Goal: Task Accomplishment & Management: Complete application form

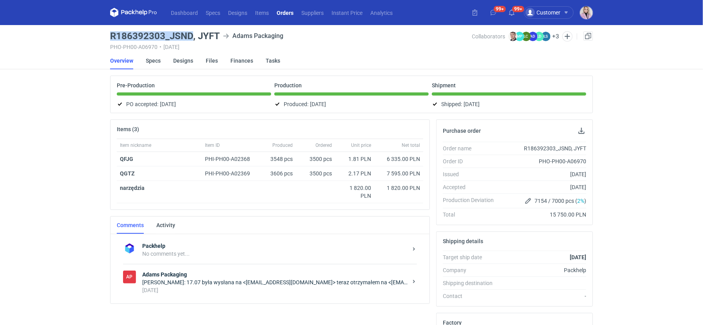
click at [288, 11] on link "Orders" at bounding box center [285, 12] width 25 height 9
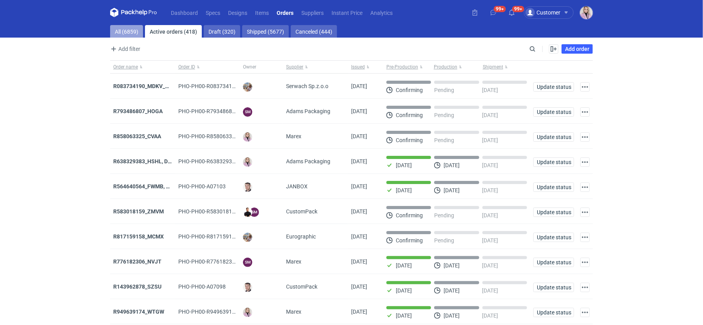
click at [130, 33] on link "All (6859)" at bounding box center [126, 31] width 33 height 13
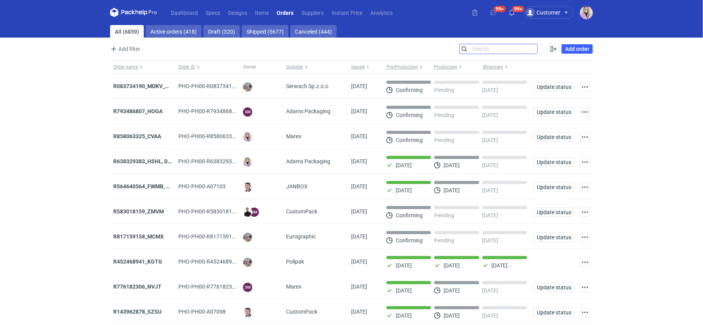
click at [532, 45] on input "Search" at bounding box center [499, 48] width 78 height 9
paste input "QILD"
type input "QILD"
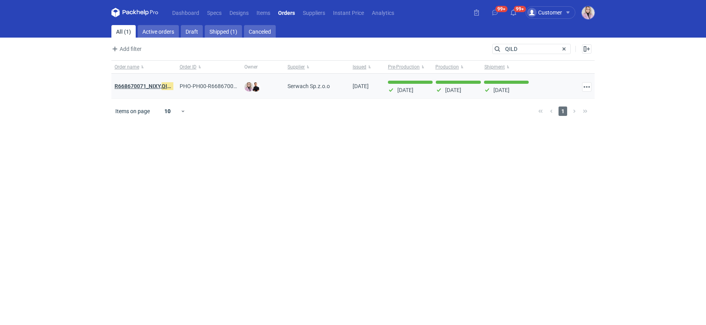
click at [135, 85] on strong "R668670071_NIXY, QILD" at bounding box center [143, 86] width 59 height 9
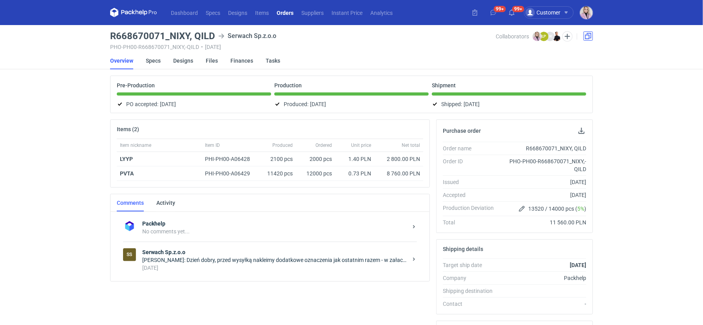
click at [588, 34] on link at bounding box center [588, 35] width 9 height 9
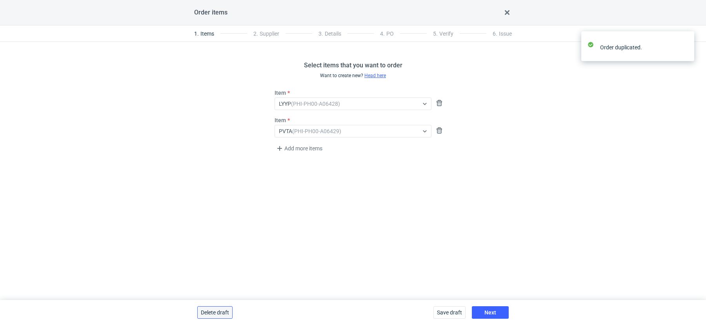
click at [218, 308] on button "Delete draft" at bounding box center [214, 313] width 35 height 13
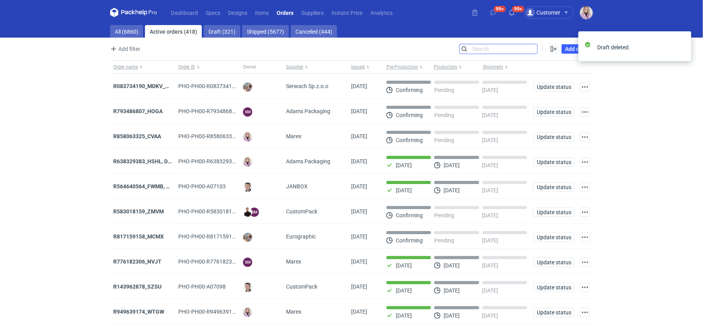
click at [533, 50] on input "Search" at bounding box center [499, 48] width 78 height 9
paste input "QILD"
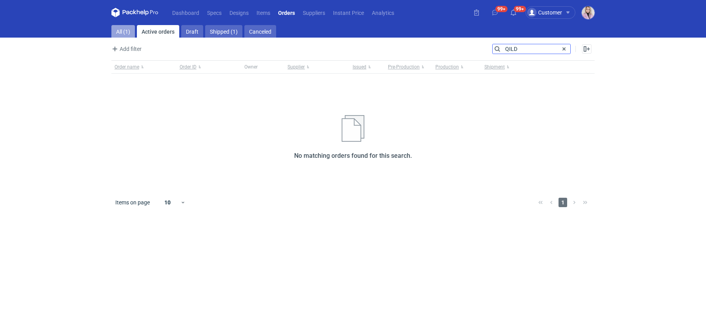
type input "QILD"
click at [115, 32] on link "All (1)" at bounding box center [123, 31] width 24 height 13
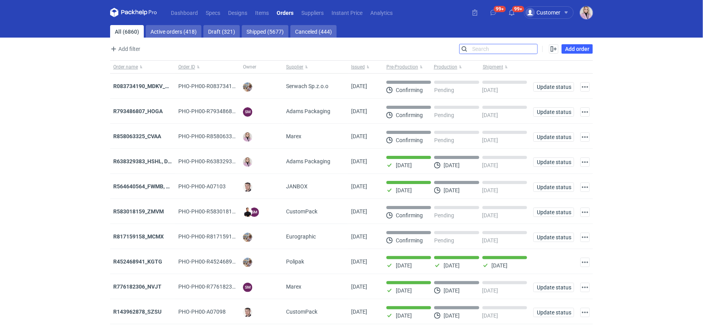
click at [481, 44] on input "Search" at bounding box center [499, 48] width 78 height 9
paste input "QILD"
type input "QILD"
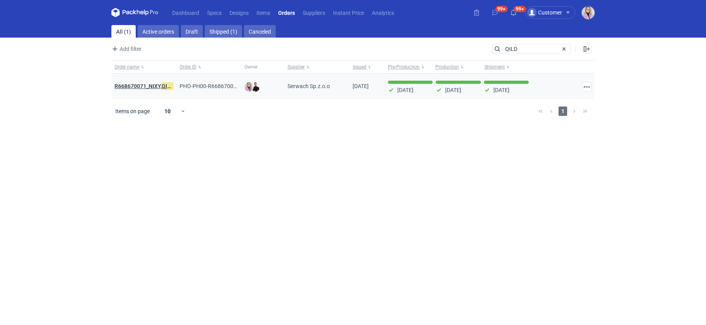
click at [140, 84] on strong "R668670071_NIXY, QILD" at bounding box center [143, 86] width 59 height 9
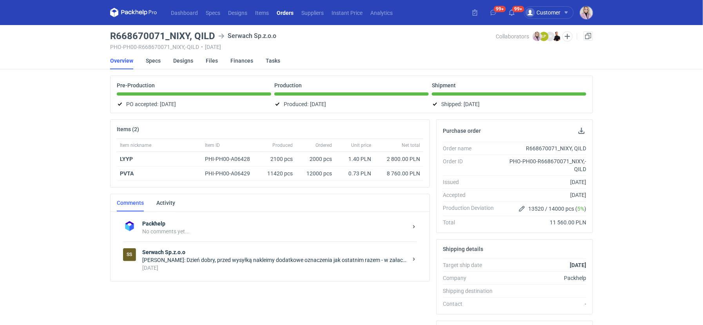
click at [230, 270] on div "2 months ago" at bounding box center [274, 268] width 265 height 8
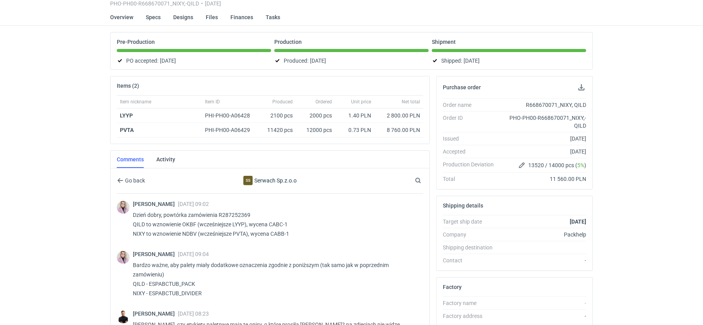
scroll to position [40, 0]
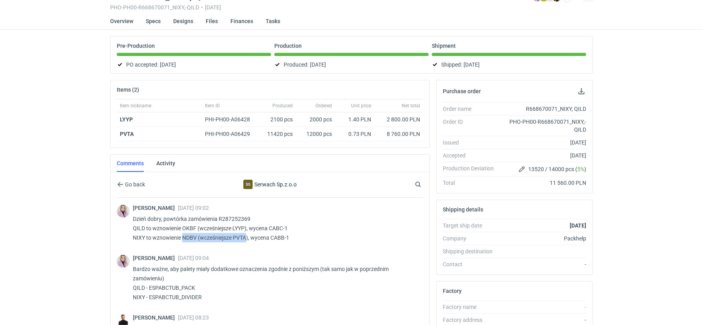
drag, startPoint x: 182, startPoint y: 236, endPoint x: 248, endPoint y: 238, distance: 65.5
click at [248, 239] on p "Dzień dobry, powtórka zamówienia R287252369 QILD to wznowienie OKBF (wcześniejs…" at bounding box center [275, 228] width 284 height 28
copy p "NDBV (wcześniejsze PVTA"
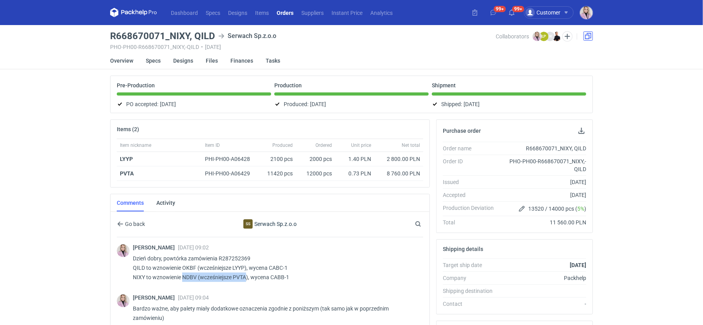
click at [591, 35] on link at bounding box center [588, 35] width 9 height 9
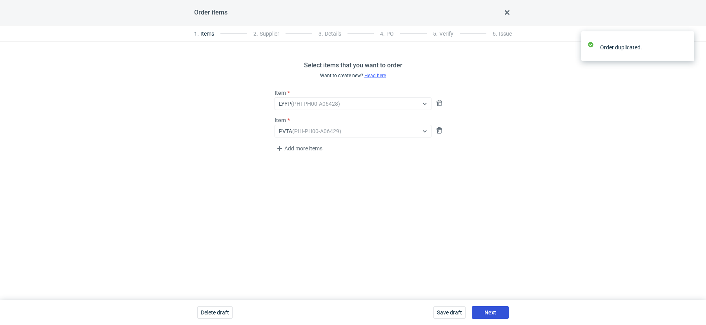
click at [487, 307] on button "Next" at bounding box center [490, 313] width 37 height 13
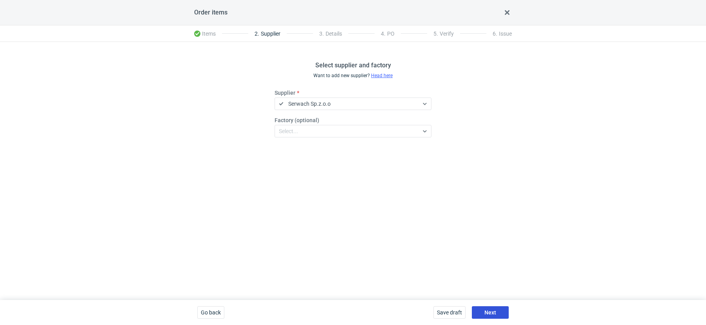
click at [497, 314] on button "Next" at bounding box center [490, 313] width 37 height 13
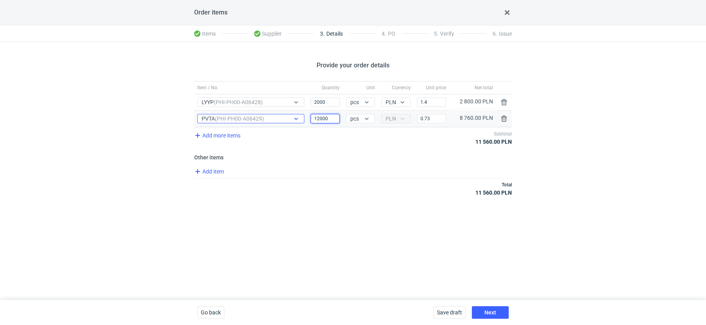
drag, startPoint x: 318, startPoint y: 118, endPoint x: 302, endPoint y: 118, distance: 16.1
click at [302, 118] on div "Item / No. PVTA (PHI-PH00-A06429) Quantity 12000 Unit pcs Currency PLN Price 0.…" at bounding box center [352, 119] width 317 height 16
type input "7000"
click at [318, 104] on input "2000" at bounding box center [324, 102] width 29 height 9
type input "1200"
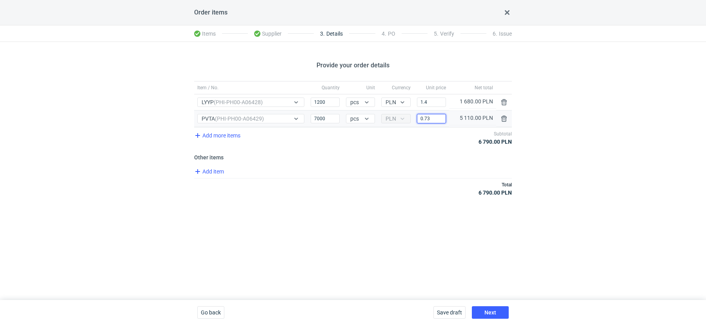
click at [435, 118] on input "0.73" at bounding box center [431, 118] width 29 height 9
type input "0.78"
click at [432, 107] on div "Price 1.4" at bounding box center [431, 102] width 35 height 16
click at [437, 102] on input "1.4" at bounding box center [431, 102] width 29 height 9
type input "1.46"
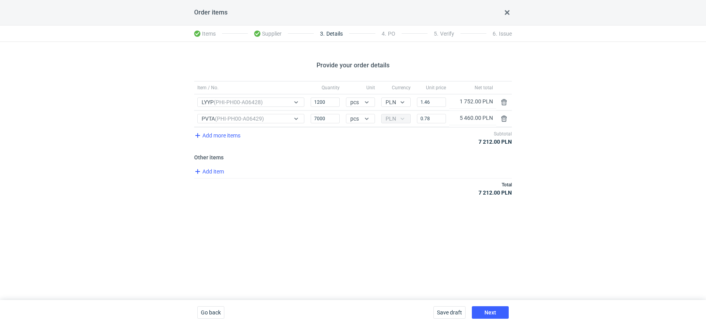
click at [367, 210] on div "Provide your order details Item / No. Quantity Unit Currency Unit price Net tot…" at bounding box center [353, 171] width 706 height 258
click at [489, 312] on span "Next" at bounding box center [490, 312] width 12 height 5
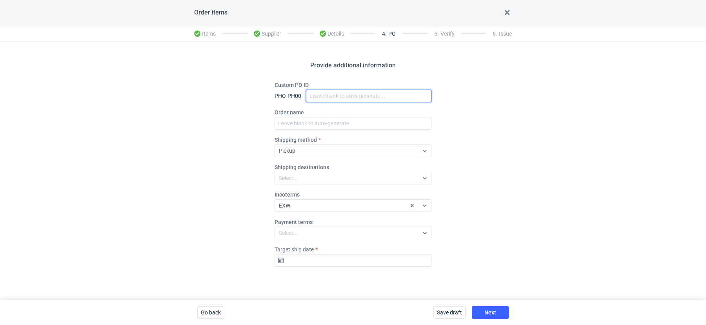
click at [327, 96] on input "Custom PO ID" at bounding box center [368, 96] width 125 height 13
paste input "R572634762_NHYT, XIXB"
type input "R572634762_NHYT, XIXB"
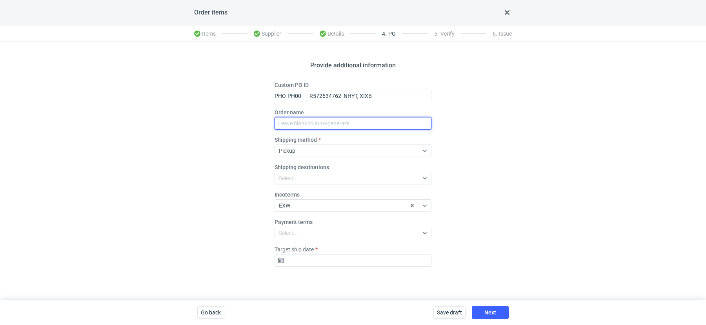
click at [301, 128] on input "Order name" at bounding box center [352, 123] width 157 height 13
paste input "R572634762_NHYT, XIXB"
type input "R572634762_NHYT, XIXB"
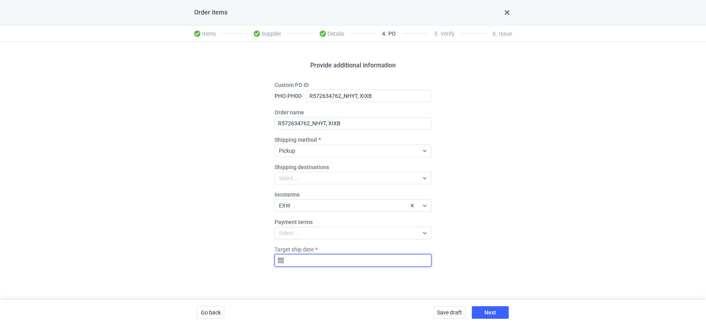
click at [327, 260] on input "Target ship date" at bounding box center [352, 260] width 157 height 13
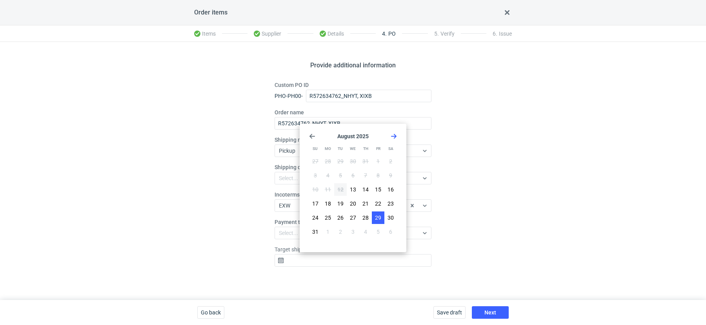
click at [377, 221] on span "29" at bounding box center [378, 218] width 6 height 8
type input "2025-08-29"
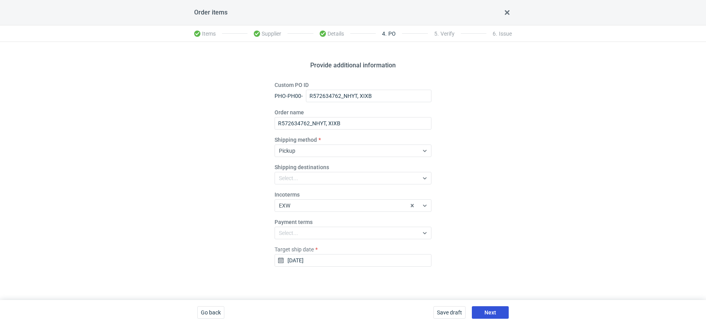
click at [495, 318] on button "Next" at bounding box center [490, 313] width 37 height 13
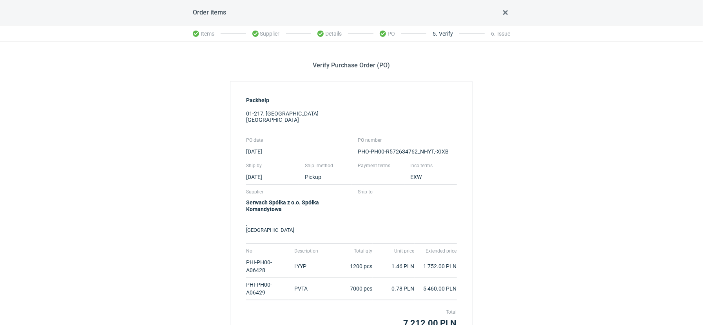
scroll to position [75, 0]
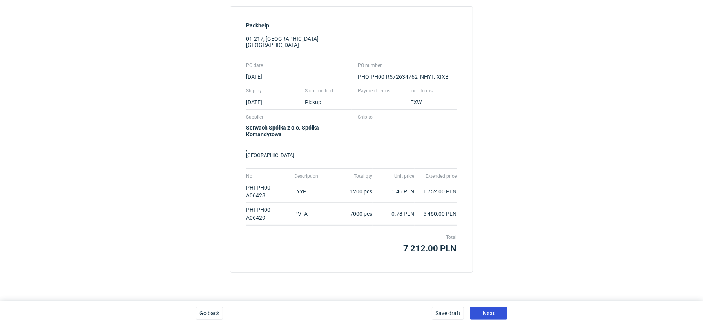
click at [482, 309] on button "Next" at bounding box center [488, 313] width 37 height 13
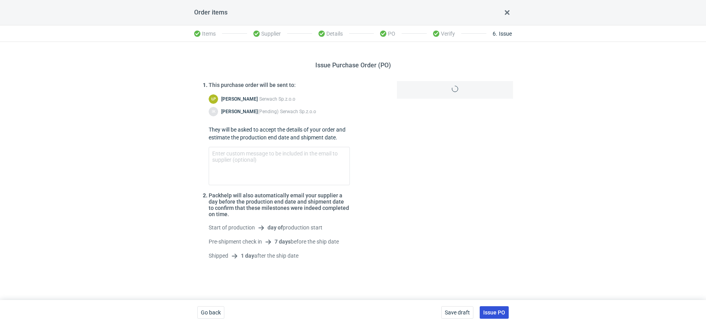
click at [498, 310] on span "Issue PO" at bounding box center [494, 312] width 22 height 5
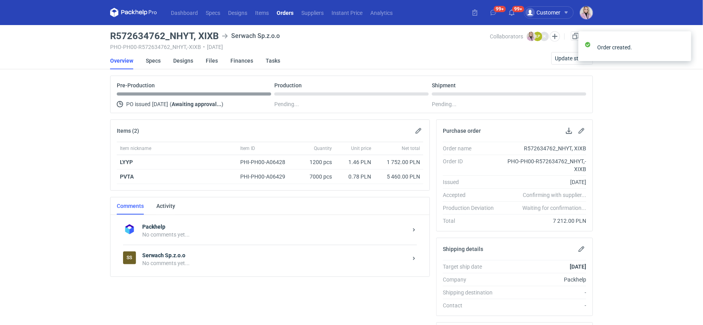
click at [196, 252] on strong "Serwach Sp.z.o.o" at bounding box center [274, 256] width 265 height 8
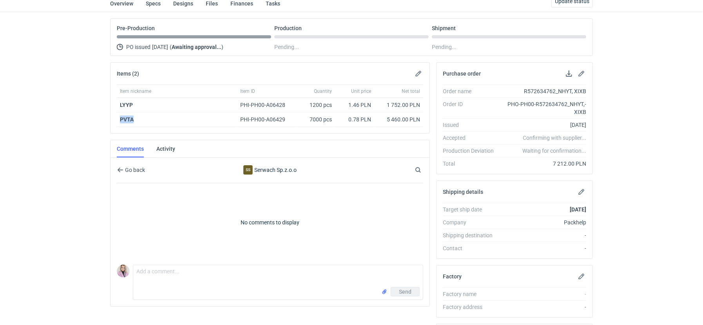
scroll to position [64, 0]
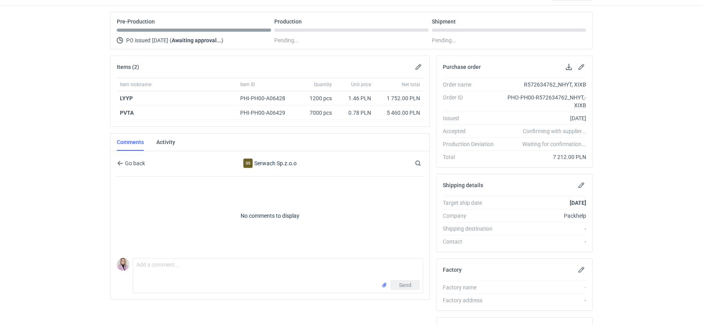
click at [181, 256] on div "Comment message Send" at bounding box center [270, 274] width 307 height 38
click at [174, 266] on textarea "Comment message" at bounding box center [278, 270] width 290 height 22
paste textarea "R668670071"
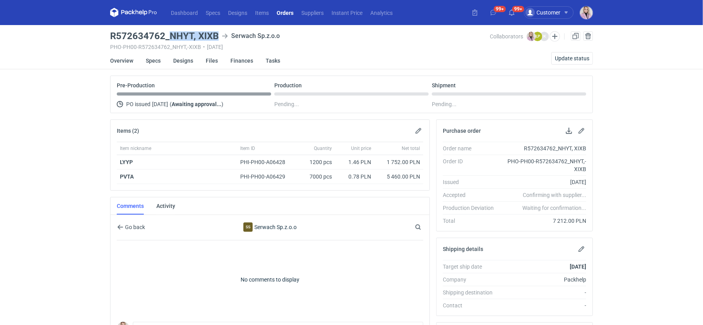
drag, startPoint x: 218, startPoint y: 37, endPoint x: 176, endPoint y: 33, distance: 42.1
click at [172, 37] on h3 "R572634762_NHYT, XIXB" at bounding box center [164, 35] width 109 height 9
copy h3 "NHYT, XIXB"
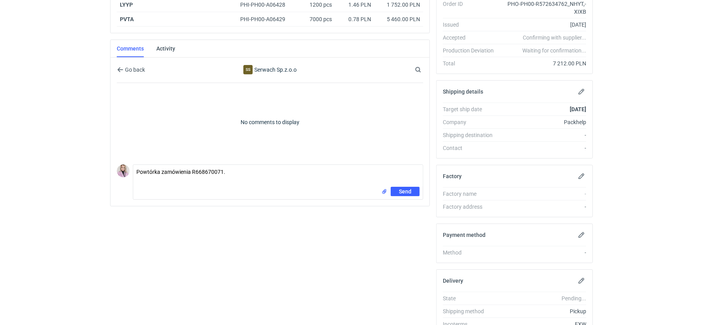
scroll to position [194, 0]
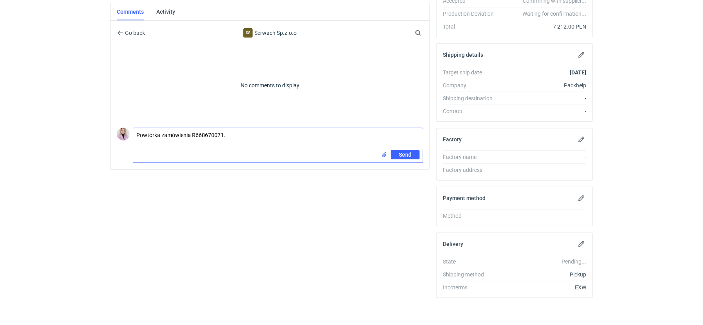
click at [146, 137] on textarea "Powtórka zamówienia R668670071." at bounding box center [278, 139] width 290 height 22
paste textarea "NHYT, XIXB"
click at [153, 141] on textarea "Powtórka zamówienia R668670071. NHYT, XIXB" at bounding box center [278, 139] width 290 height 22
click at [160, 143] on textarea "Powtórka zamówienia R668670071. NHYT XIXB" at bounding box center [278, 141] width 290 height 27
paste textarea "NIXY"
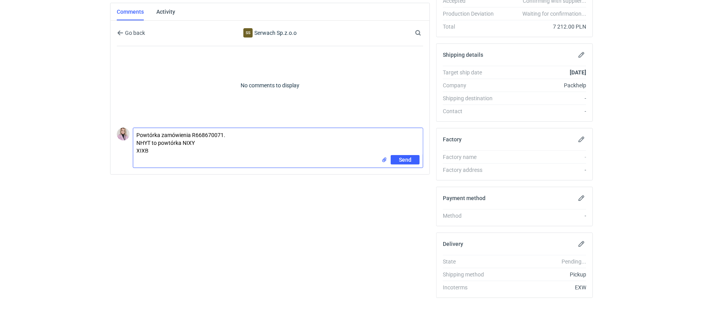
click at [162, 152] on textarea "Powtórka zamówienia R668670071. NHYT to powtórka NIXY XIXB" at bounding box center [278, 141] width 290 height 27
paste textarea "QILD"
paste textarea "QILD to wznowienie OKBF (wcześniejsze LYYP), wycena CABC-1 NIXY to wznowienie N…"
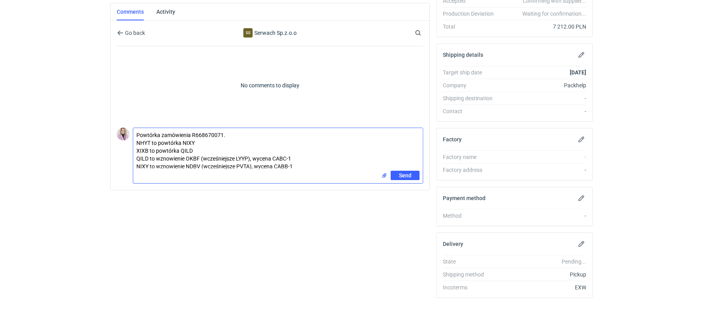
drag, startPoint x: 250, startPoint y: 156, endPoint x: 207, endPoint y: 157, distance: 42.7
click at [204, 158] on textarea "Powtórka zamówienia R668670071. NHYT to powtórka NIXY XIXB to powtórka QILD QIL…" at bounding box center [278, 149] width 290 height 43
click at [208, 150] on textarea "Powtórka zamówienia R668670071. NHYT to powtórka NIXY XIXB to powtórka QILD QIL…" at bounding box center [278, 149] width 290 height 43
paste textarea "wcześniejsze LYYP"
click at [194, 149] on textarea "Powtórka zamówienia R668670071. NHYT to powtórka NIXY XIXB to powtórka QILD wcz…" at bounding box center [278, 149] width 290 height 43
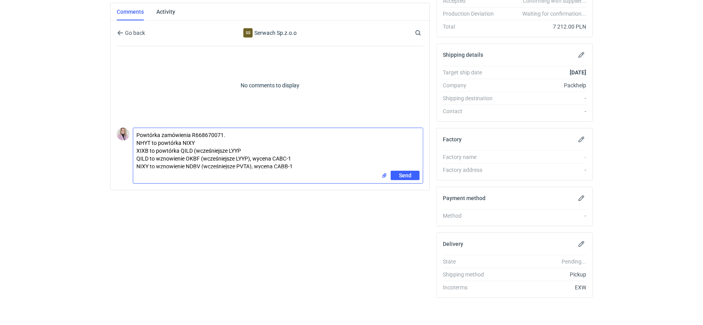
click at [247, 145] on textarea "Powtórka zamówienia R668670071. NHYT to powtórka NIXY XIXB to powtórka QILD (wc…" at bounding box center [278, 149] width 290 height 43
drag, startPoint x: 254, startPoint y: 165, endPoint x: 204, endPoint y: 163, distance: 49.4
click at [202, 165] on textarea "Powtórka zamówienia R668670071. NHYT to powtórka NIXY XIXB to powtórka QILD (wc…" at bounding box center [278, 149] width 290 height 43
click at [202, 134] on textarea "Powtórka zamówienia R668670071. NHYT to powtórka NIXY XIXB to powtórka QILD (wc…" at bounding box center [278, 149] width 290 height 43
click at [198, 143] on textarea "Powtórka zamówienia R668670071. NHYT to powtórka NIXY XIXB to powtórka QILD (wc…" at bounding box center [278, 149] width 290 height 43
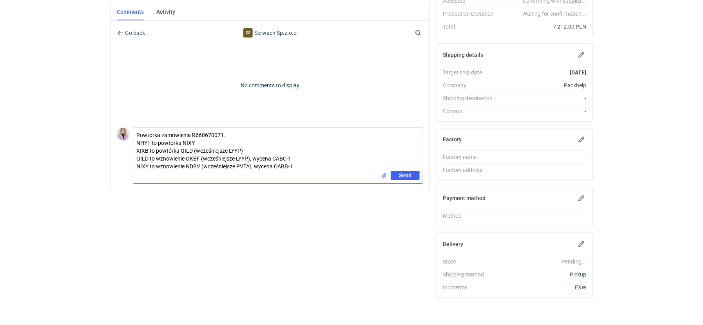
paste textarea "(wcześniejsze PVTA),"
drag, startPoint x: 298, startPoint y: 166, endPoint x: 125, endPoint y: 158, distance: 173.1
click at [125, 158] on div "Comment message Powtórka zamówienia R668670071. NHYT to powtórka NIXY (wcześnie…" at bounding box center [270, 154] width 307 height 59
click at [253, 143] on textarea "Powtórka zamówienia R668670071. NHYT to powtórka NIXY (wcześniejsze PVTA) XIXB …" at bounding box center [278, 149] width 290 height 43
paste textarea "CAZQ-1"
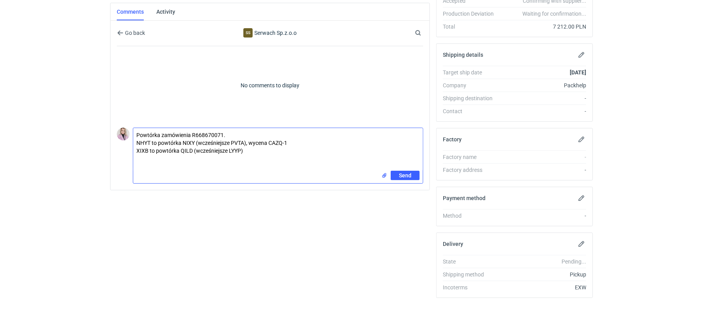
click at [271, 150] on textarea "Powtórka zamówienia R668670071. NHYT to powtórka NIXY (wcześniejsze PVTA), wyce…" at bounding box center [278, 149] width 290 height 43
paste textarea "CAZP-1"
type textarea "Powtórka zamówienia R668670071. NHYT to powtórka NIXY (wcześniejsze PVTA), wyce…"
click at [397, 171] on button "Send" at bounding box center [405, 175] width 29 height 9
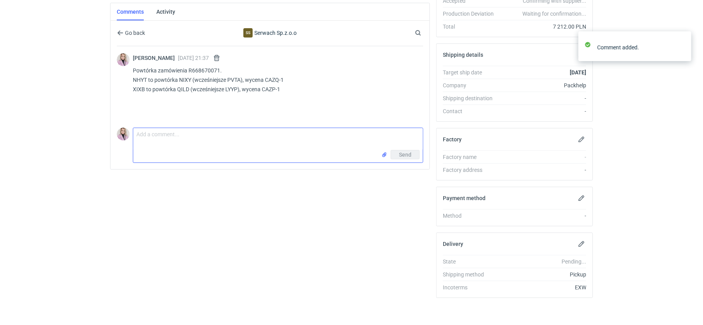
scroll to position [0, 0]
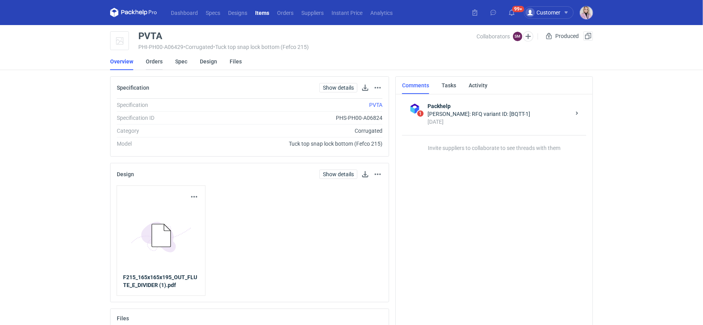
click at [159, 66] on link "Orders" at bounding box center [154, 61] width 17 height 17
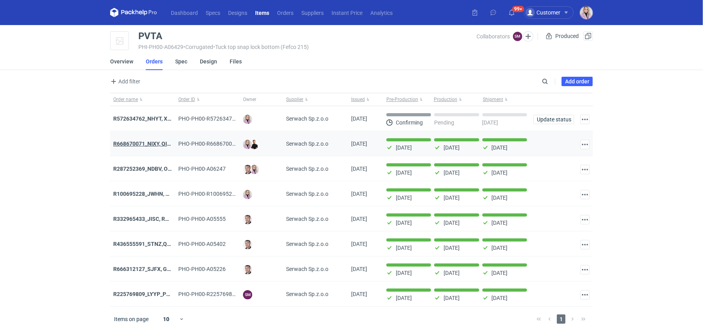
click at [145, 142] on strong "R668670071_NIXY, QILD" at bounding box center [143, 144] width 60 height 6
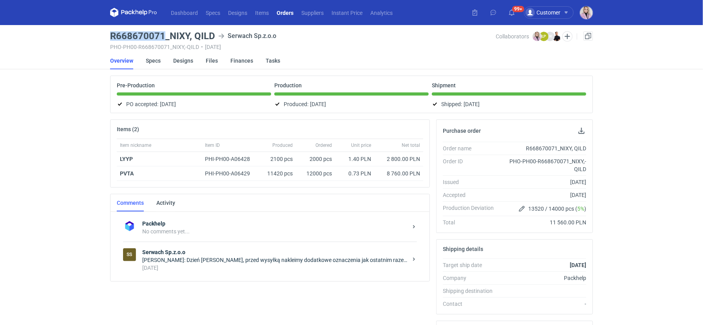
drag, startPoint x: 162, startPoint y: 35, endPoint x: 107, endPoint y: 37, distance: 55.3
click at [107, 37] on main "R668670071_NIXY, QILD Serwach Sp.z.o.o PHO-PH00-R668670071_NIXY,-QILD • 22/05/2…" at bounding box center [351, 269] width 489 height 488
copy h3 "R668670071"
click at [205, 252] on strong "Serwach Sp.z.o.o" at bounding box center [274, 253] width 265 height 8
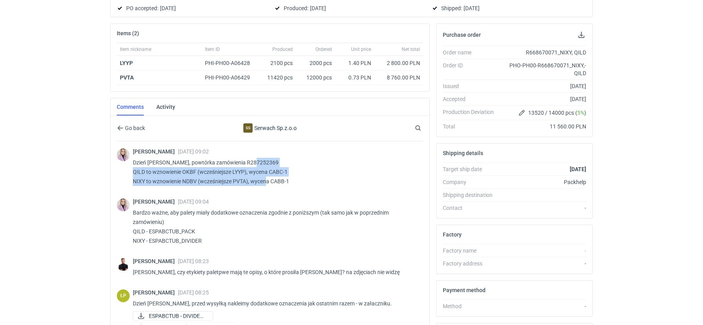
drag, startPoint x: 293, startPoint y: 180, endPoint x: 132, endPoint y: 170, distance: 161.8
click at [132, 170] on div "Klaudia Wiśniewska 22 May 2025 09:02 Dzień dobry, powtórka zamówienia R28725236…" at bounding box center [270, 167] width 307 height 53
copy p "QILD to wznowienie OKBF (wcześniejsze LYYP), wycena CABC-1 NIXY to wznowienie N…"
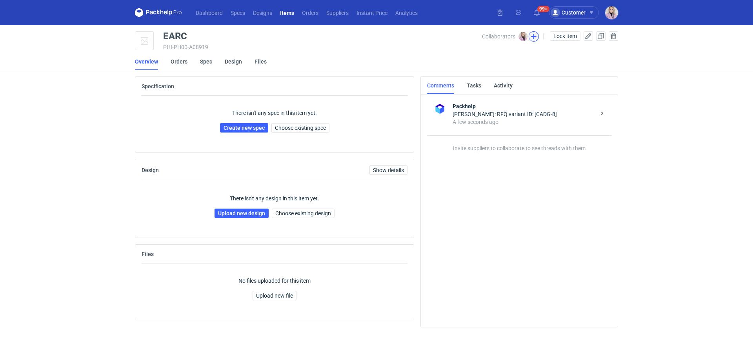
click at [533, 37] on button "button" at bounding box center [533, 36] width 10 height 10
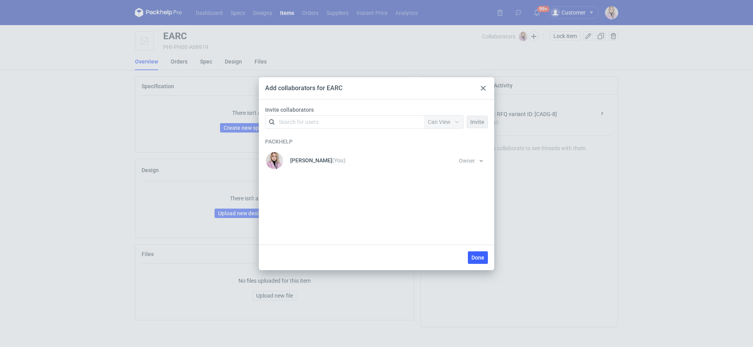
click at [345, 123] on div "Search for users" at bounding box center [343, 121] width 136 height 11
type input "[PERSON_NAME]"
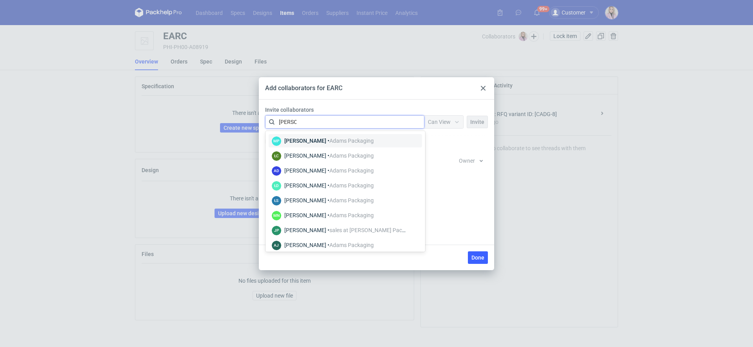
click at [337, 142] on span "Adams Packaging" at bounding box center [351, 141] width 44 height 6
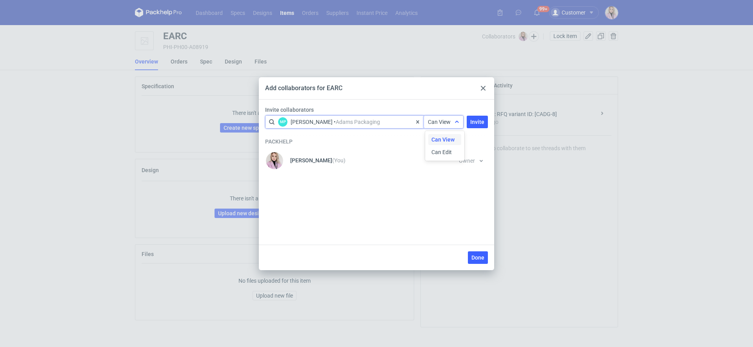
click at [439, 120] on span "Can View" at bounding box center [439, 122] width 23 height 6
click at [440, 150] on span "Can Edit" at bounding box center [441, 152] width 20 height 8
click at [477, 121] on span "Invite" at bounding box center [477, 121] width 14 height 5
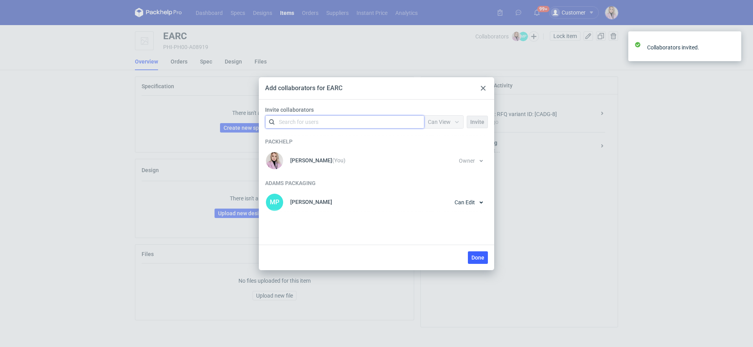
click at [352, 122] on div "Search for users" at bounding box center [343, 121] width 136 height 11
type input "adams"
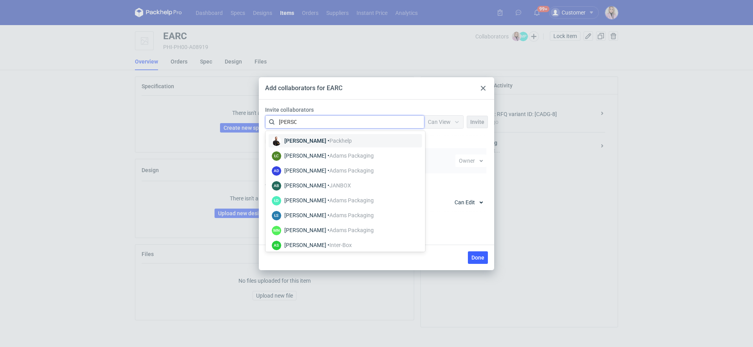
click at [318, 171] on div "Anita Dolczewska • Adams Packaging" at bounding box center [328, 171] width 89 height 8
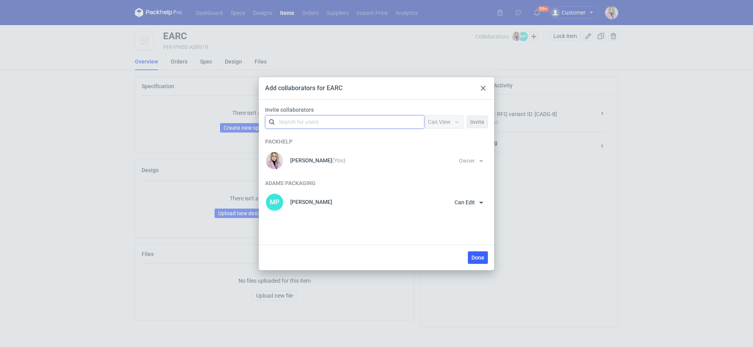
click at [413, 121] on div at bounding box center [417, 122] width 13 height 13
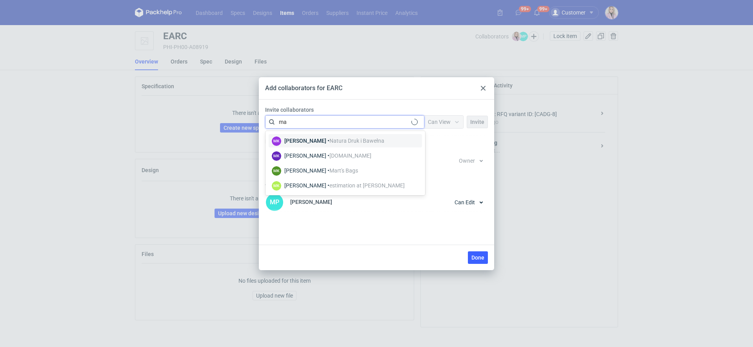
type input "m"
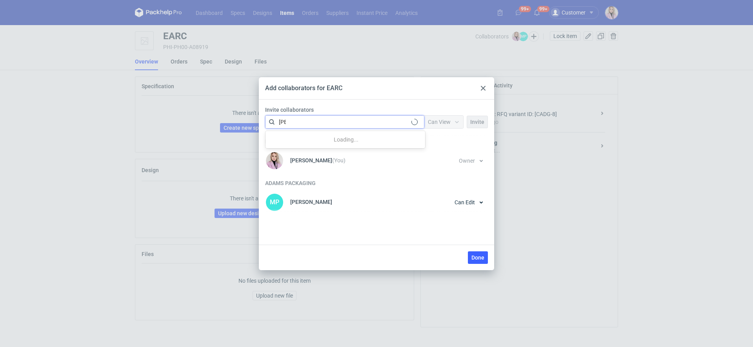
type input "adams"
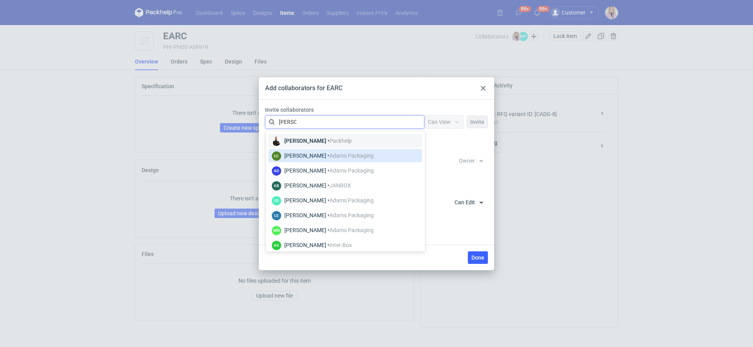
click at [326, 155] on div "Łukasz Czaprański • Adams Packaging" at bounding box center [328, 156] width 89 height 8
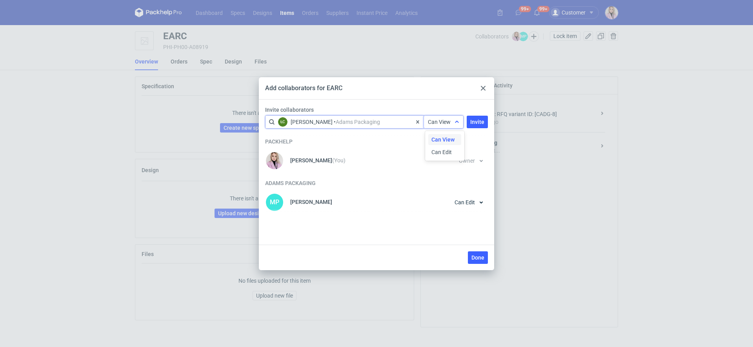
click at [441, 124] on span "Can View" at bounding box center [439, 122] width 23 height 6
click at [441, 154] on span "Can Edit" at bounding box center [441, 152] width 20 height 8
click at [477, 126] on button "Invite" at bounding box center [476, 122] width 21 height 13
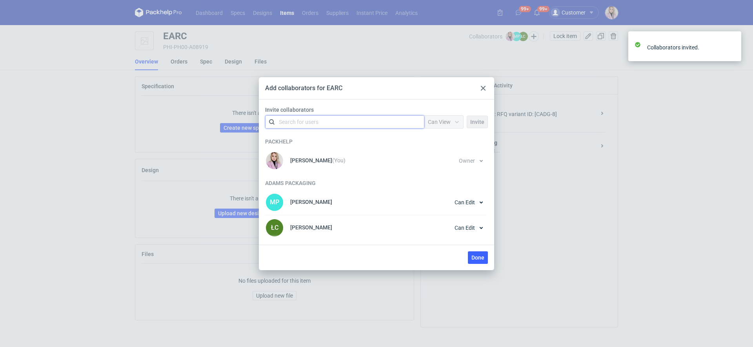
click at [364, 120] on div "Search for users" at bounding box center [343, 121] width 136 height 11
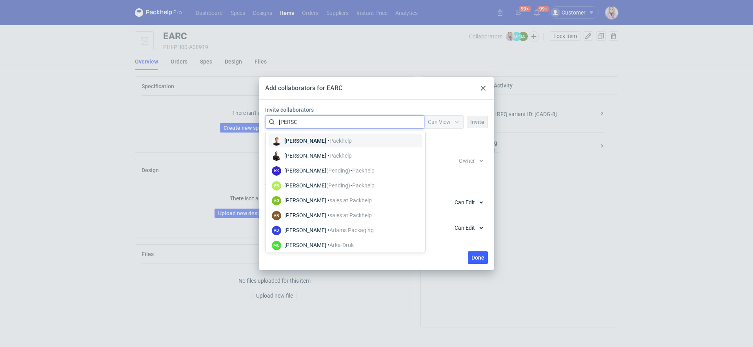
drag, startPoint x: 334, startPoint y: 213, endPoint x: 335, endPoint y: 115, distance: 97.6
click at [335, 115] on body "Dashboard Specs Designs Items Orders Suppliers Instant Price Analytics 99+ 99+ …" at bounding box center [376, 183] width 753 height 366
type input "adam"
click at [330, 226] on div "Małgorzata Nowotna • Adams Packaging" at bounding box center [328, 230] width 89 height 8
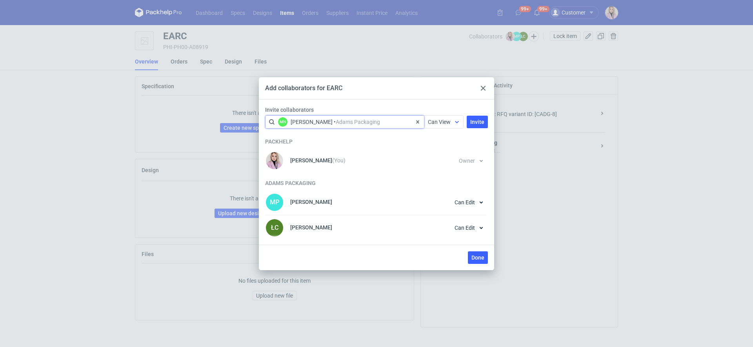
click at [440, 120] on span "Can View" at bounding box center [439, 122] width 23 height 6
click at [441, 152] on span "Can Edit" at bounding box center [441, 152] width 20 height 8
click at [477, 123] on span "Invite" at bounding box center [477, 121] width 14 height 5
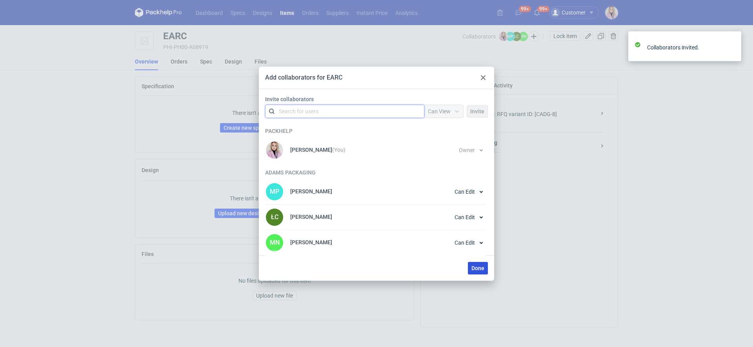
click at [473, 268] on span "Done" at bounding box center [477, 267] width 13 height 5
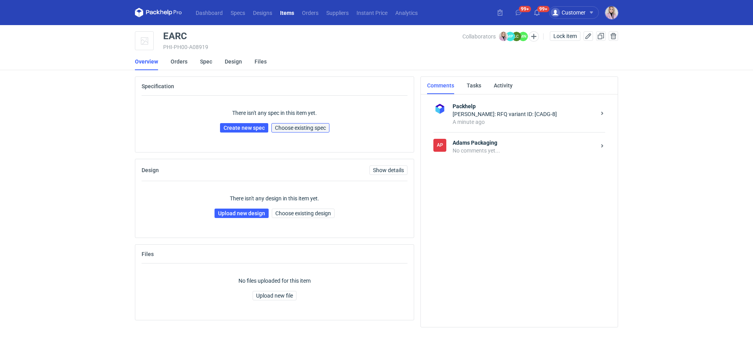
click at [298, 125] on span "Choose existing spec" at bounding box center [300, 127] width 51 height 5
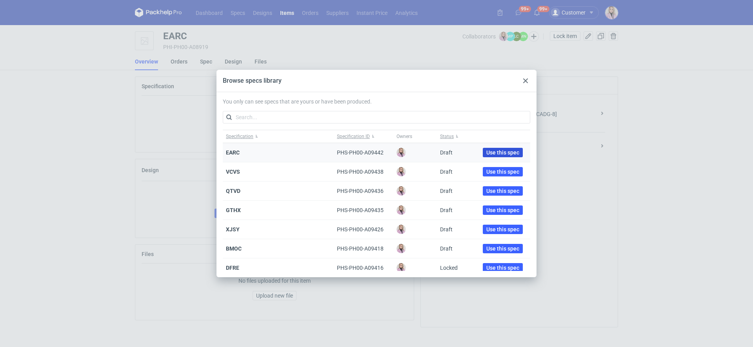
click at [507, 153] on span "Use this spec" at bounding box center [502, 152] width 33 height 5
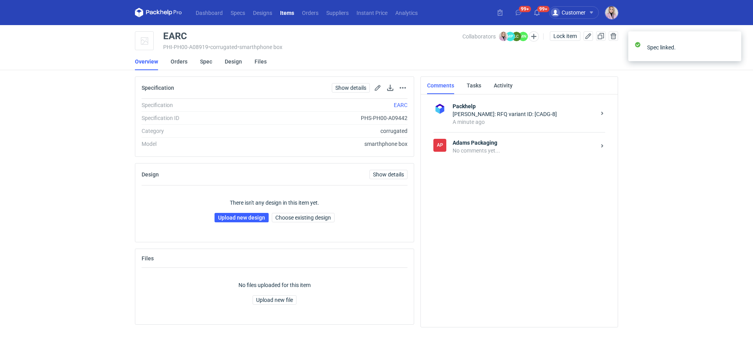
click at [173, 35] on div "EARC" at bounding box center [175, 35] width 24 height 9
copy div "EARC"
click at [233, 218] on link "Upload new design" at bounding box center [241, 217] width 54 height 9
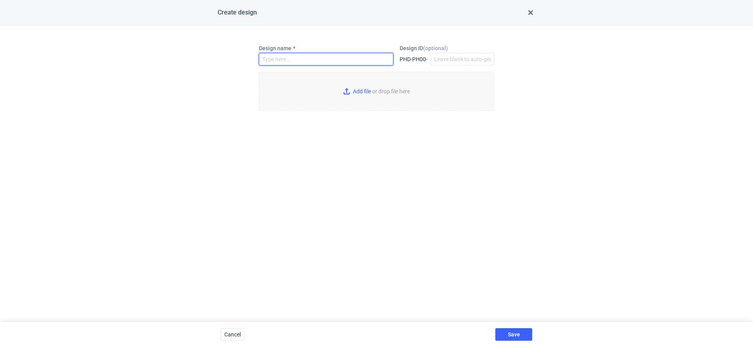
click at [284, 56] on input "Design name" at bounding box center [326, 59] width 134 height 13
paste input "EARC"
type input "EARC"
click at [369, 92] on input "Add file or drop file here" at bounding box center [376, 91] width 235 height 39
type input "C:\fakepath\kt-732-15291-k-v1.pdf"
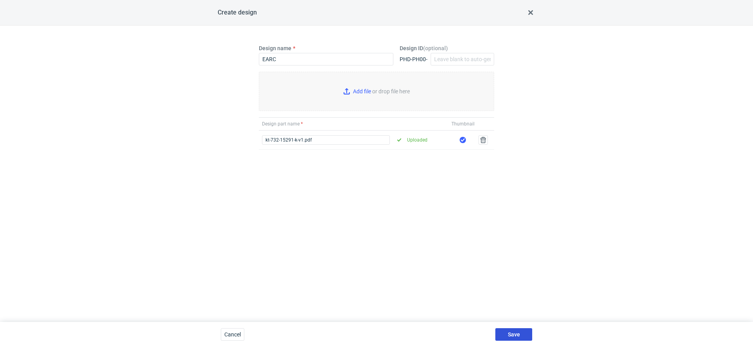
click at [515, 333] on span "Save" at bounding box center [514, 334] width 12 height 5
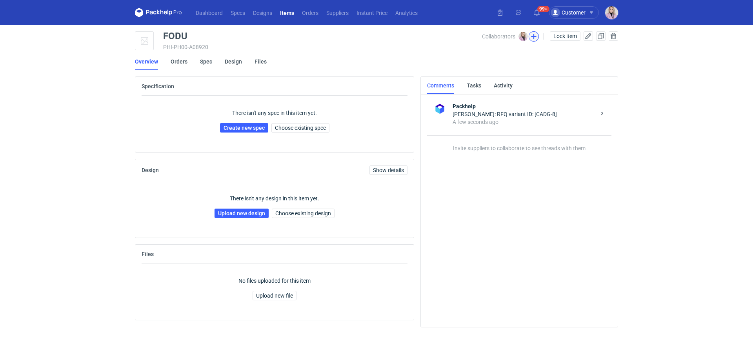
click at [534, 40] on button "button" at bounding box center [533, 36] width 10 height 10
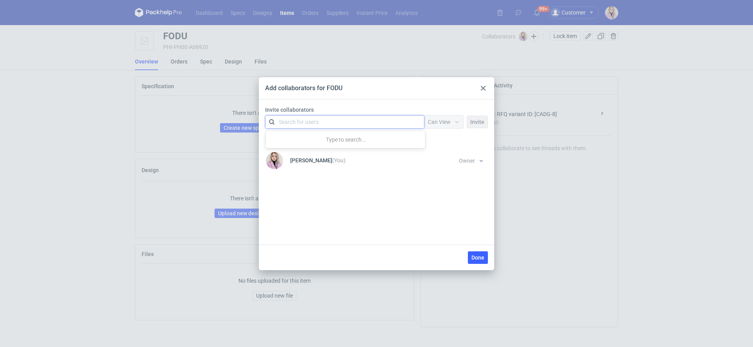
click at [299, 116] on div "Search for users" at bounding box center [343, 121] width 136 height 11
type input "[PERSON_NAME]"
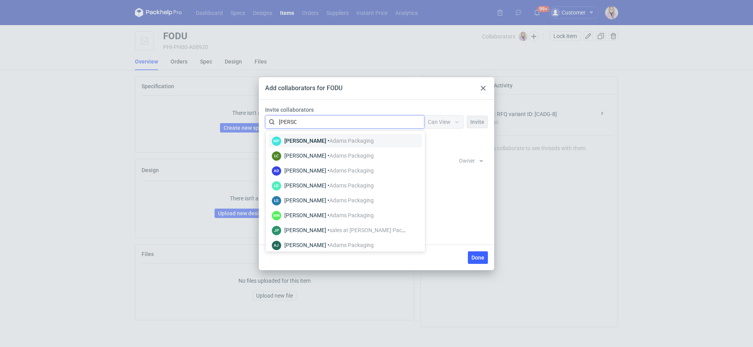
click at [317, 140] on div "Martyna Paroń • Adams Packaging" at bounding box center [328, 141] width 89 height 8
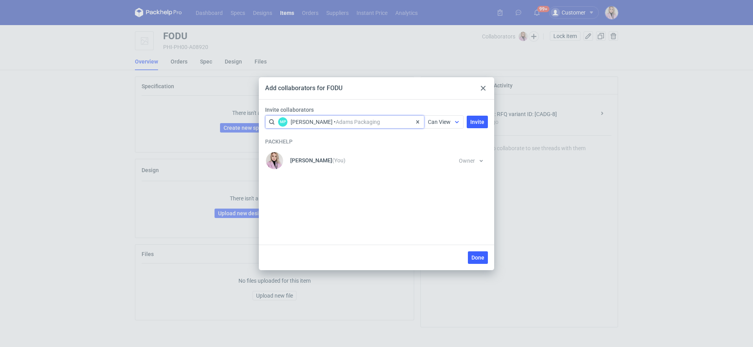
click at [444, 123] on span "Can View" at bounding box center [439, 122] width 23 height 6
click at [444, 147] on div "Can Edit" at bounding box center [444, 152] width 33 height 11
click at [475, 123] on span "Invite" at bounding box center [477, 121] width 14 height 5
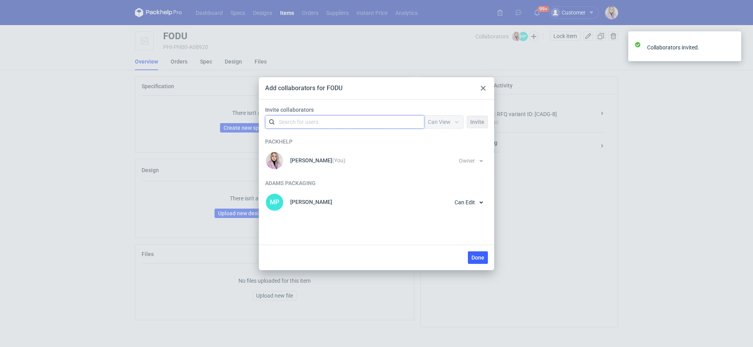
click at [347, 120] on div "Search for users" at bounding box center [343, 121] width 136 height 11
type input "adams"
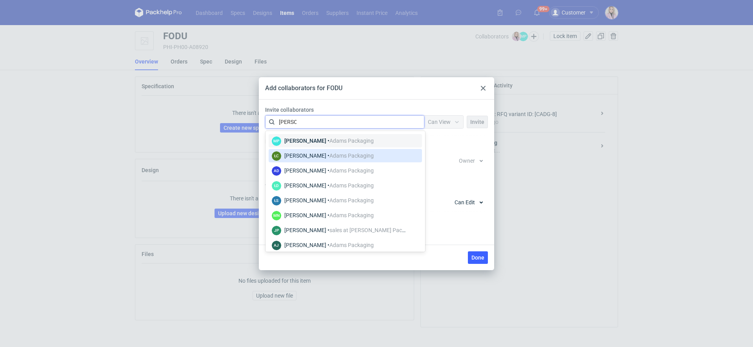
click at [330, 159] on div "Łukasz Czaprański • Adams Packaging" at bounding box center [328, 156] width 89 height 8
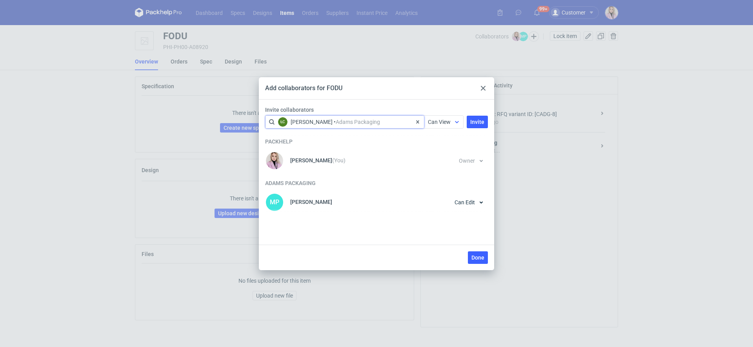
click at [437, 120] on span "Can View" at bounding box center [439, 122] width 23 height 6
click at [437, 153] on span "Can Edit" at bounding box center [441, 152] width 20 height 8
click at [476, 125] on button "Invite" at bounding box center [476, 122] width 21 height 13
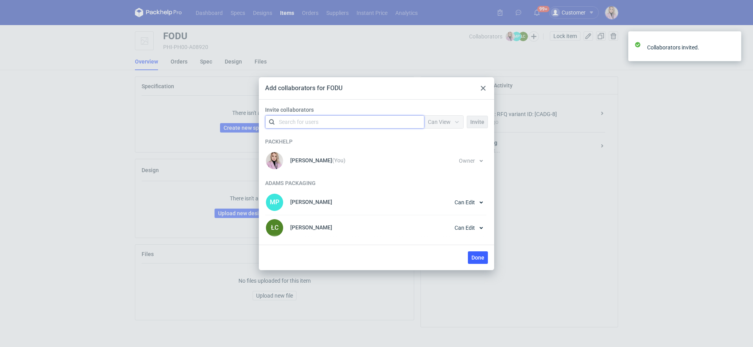
click at [379, 123] on div "Search for users" at bounding box center [343, 121] width 136 height 11
type input "adams"
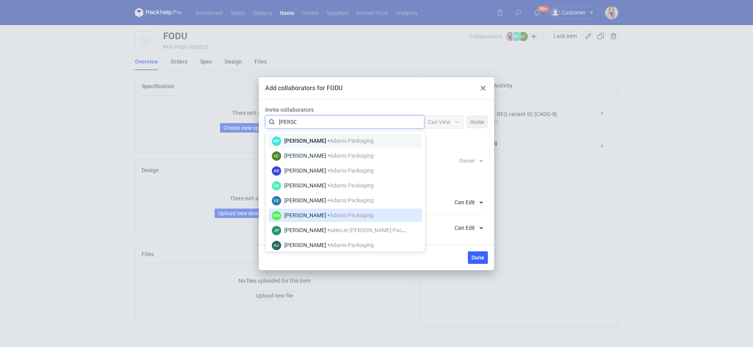
click at [335, 211] on div "Małgorzata Nowotna • Adams Packaging" at bounding box center [328, 215] width 89 height 8
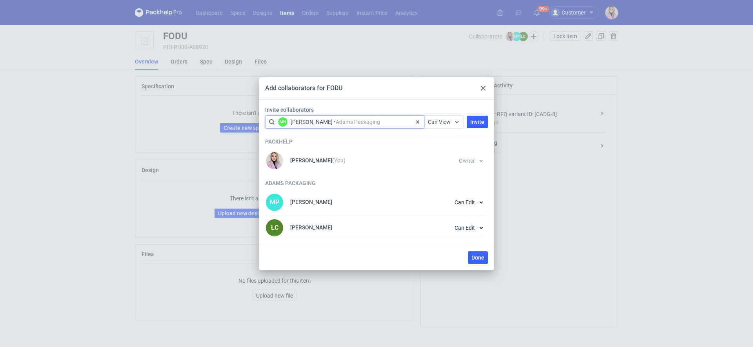
click at [437, 124] on span "Can View" at bounding box center [439, 122] width 23 height 6
click at [436, 151] on span "Can Edit" at bounding box center [441, 152] width 20 height 8
click at [477, 123] on span "Invite" at bounding box center [477, 121] width 14 height 5
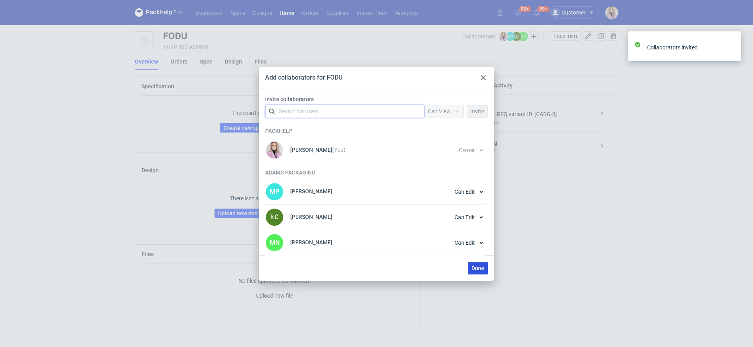
click at [474, 268] on span "Done" at bounding box center [477, 267] width 13 height 5
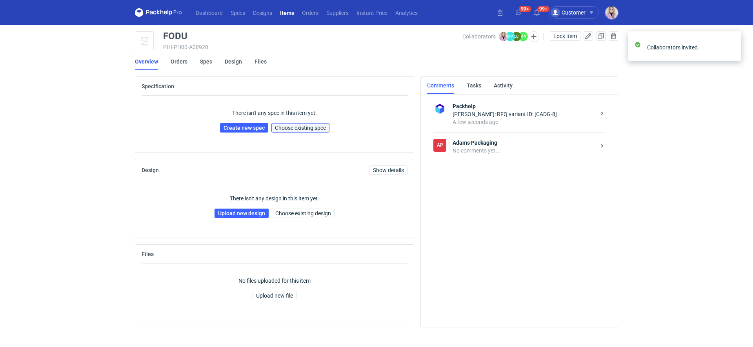
click at [305, 129] on span "Choose existing spec" at bounding box center [300, 127] width 51 height 5
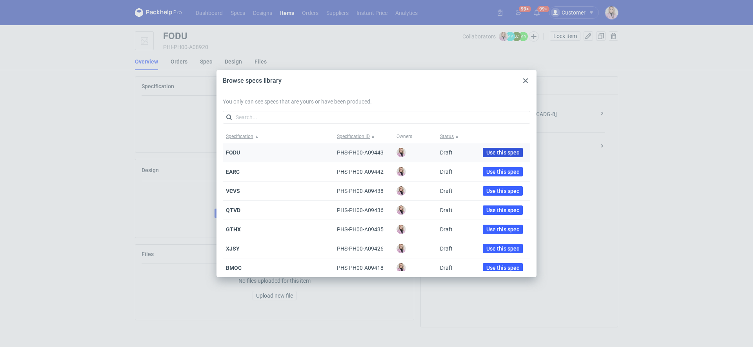
click at [486, 150] on span "Use this spec" at bounding box center [502, 152] width 33 height 5
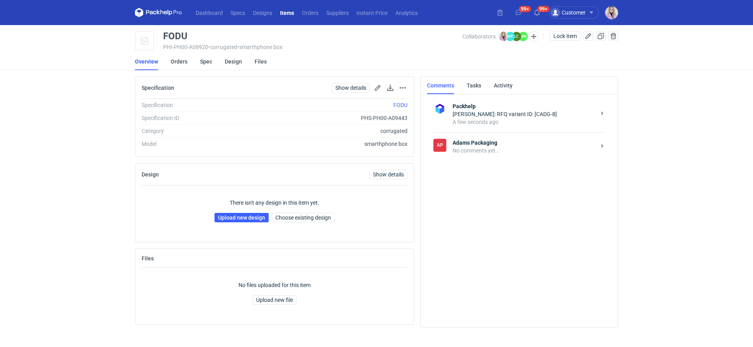
click at [173, 33] on div "FODU" at bounding box center [175, 35] width 24 height 9
copy div "FODU"
click at [238, 216] on link "Upload new design" at bounding box center [241, 217] width 54 height 9
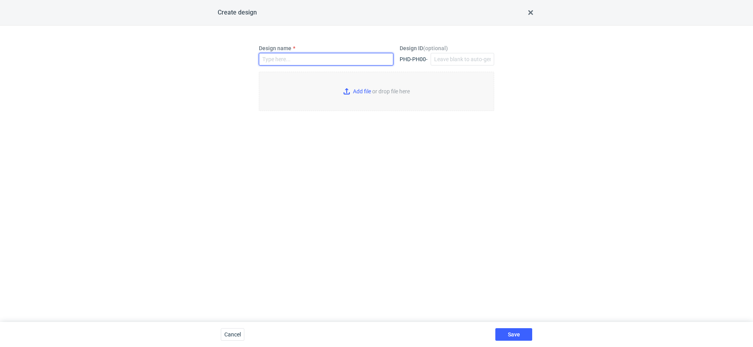
click at [320, 64] on input "Design name" at bounding box center [326, 59] width 134 height 13
paste input "FODU"
type input "FODU"
click at [352, 93] on input "Add file or drop file here" at bounding box center [376, 91] width 235 height 39
type input "C:\fakepath\adp__custom____FODU__d0__oR414017148__outside.pdf"
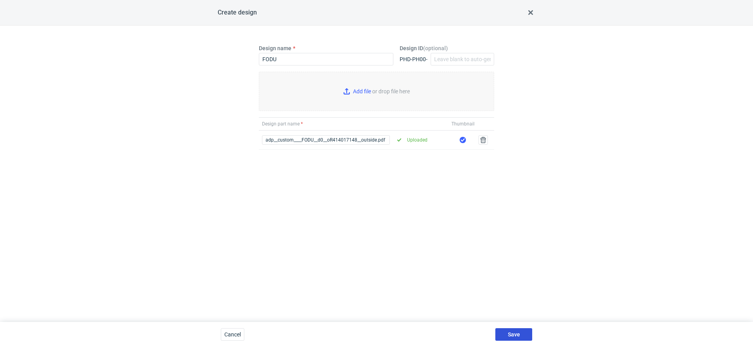
click at [516, 331] on button "Save" at bounding box center [513, 334] width 37 height 13
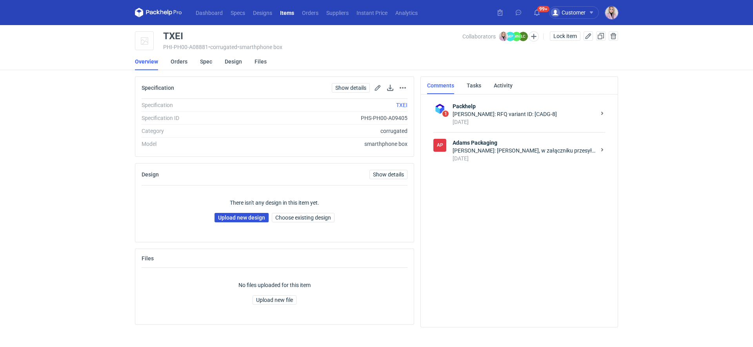
click at [239, 218] on link "Upload new design" at bounding box center [241, 217] width 54 height 9
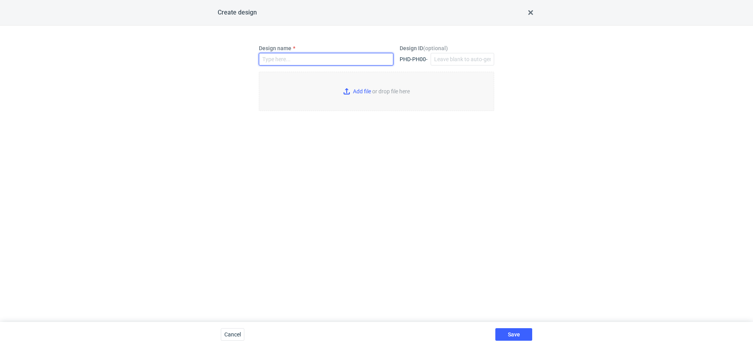
click at [291, 56] on input "Design name" at bounding box center [326, 59] width 134 height 13
paste input "TXEI"
type input "TXEI"
click at [345, 87] on input "Add file or drop file here" at bounding box center [376, 91] width 235 height 39
type input "C:\fakepath\adp__custom____TXEI__d0__oR414017148__outside__v2.pdf"
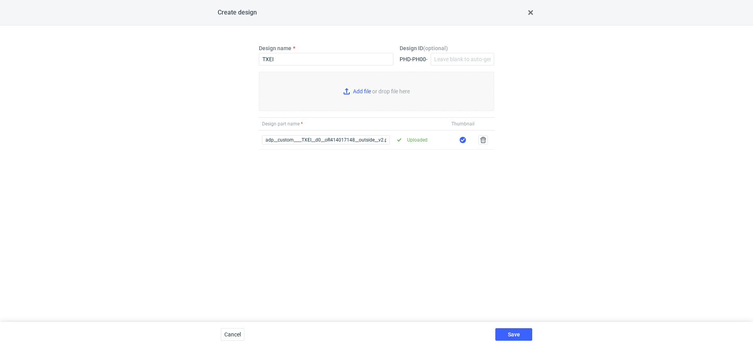
click at [511, 327] on div "Save" at bounding box center [513, 334] width 43 height 25
click at [520, 332] on button "Save" at bounding box center [513, 334] width 37 height 13
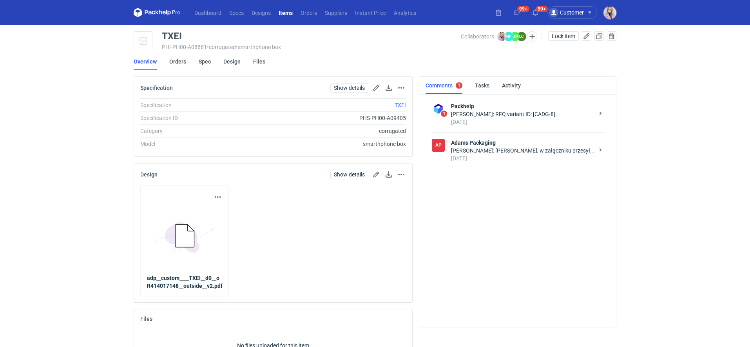
click at [488, 152] on div "[PERSON_NAME]: [PERSON_NAME], w załączniku przesyłam poprawione pliki: KT 732_1…" at bounding box center [522, 151] width 143 height 8
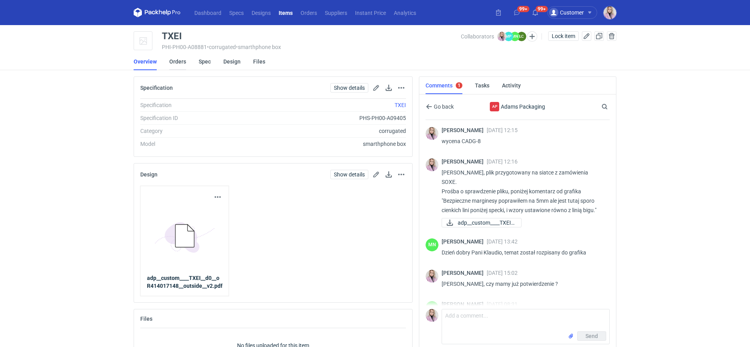
click at [179, 63] on link "Orders" at bounding box center [177, 61] width 17 height 17
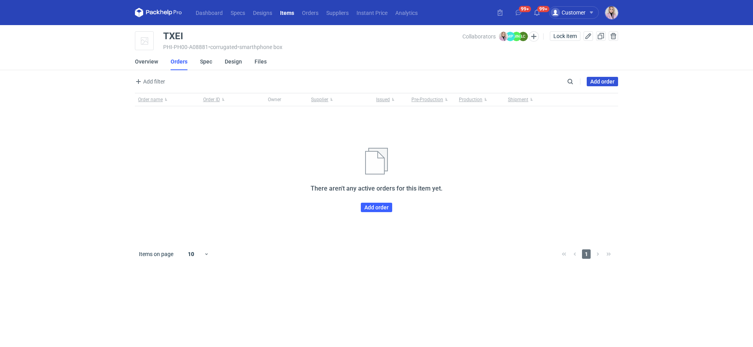
click at [596, 82] on link "Add order" at bounding box center [601, 81] width 31 height 9
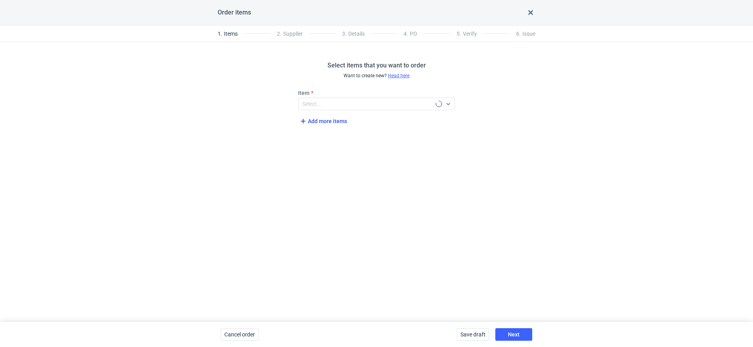
click at [320, 120] on span "Add more items" at bounding box center [322, 120] width 49 height 9
click at [320, 148] on span "Add more items" at bounding box center [322, 148] width 49 height 9
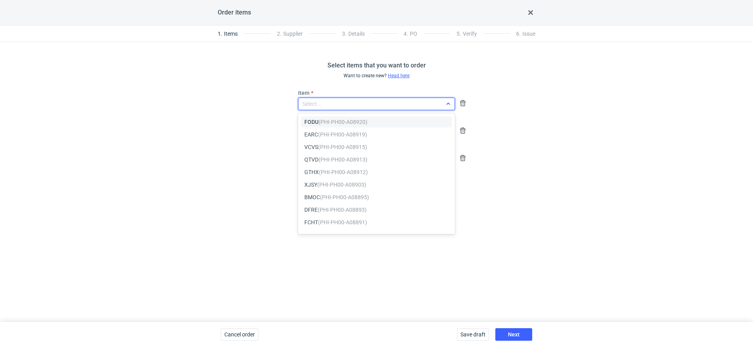
click at [317, 102] on div "Select..." at bounding box center [311, 104] width 19 height 8
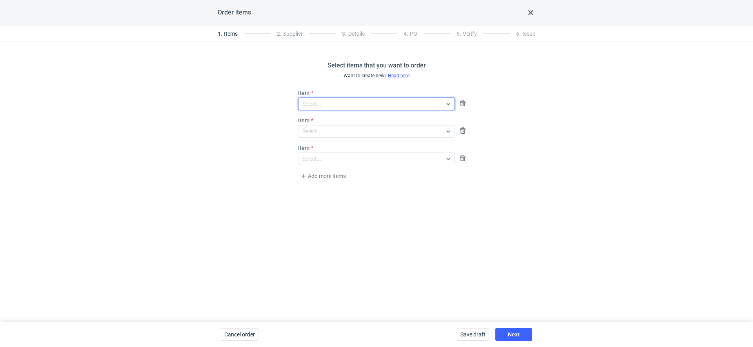
paste input "TXEI"
type input "TXEI"
click at [312, 117] on div "TXEI (PHI-PH00-A08881)" at bounding box center [376, 121] width 151 height 11
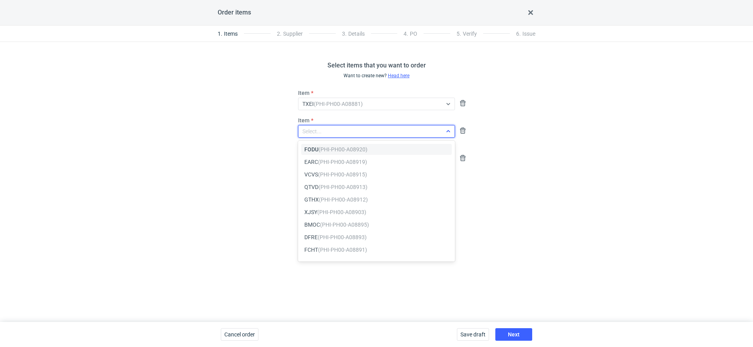
click at [316, 129] on div "Select..." at bounding box center [311, 131] width 19 height 8
click at [316, 149] on span "FODU (PHI-PH00-A08920)" at bounding box center [335, 149] width 63 height 8
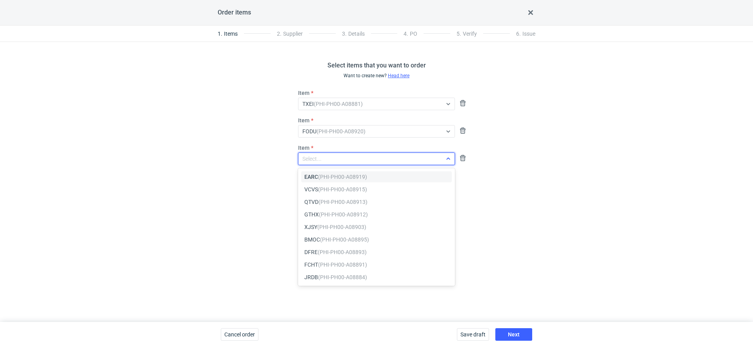
click at [325, 154] on div "Select..." at bounding box center [369, 158] width 143 height 11
click at [319, 174] on em "(PHI-PH00-A08919)" at bounding box center [342, 177] width 49 height 6
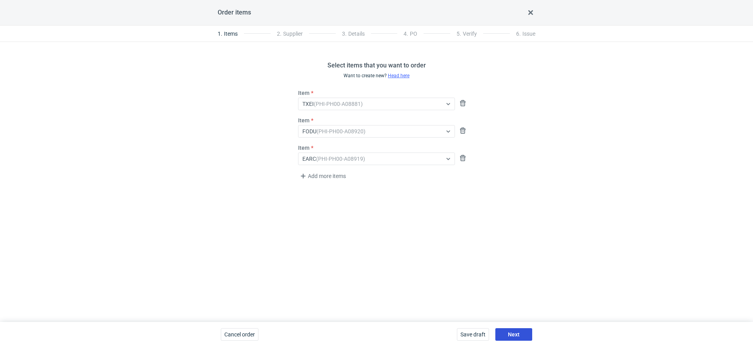
click at [510, 332] on span "Next" at bounding box center [514, 334] width 12 height 5
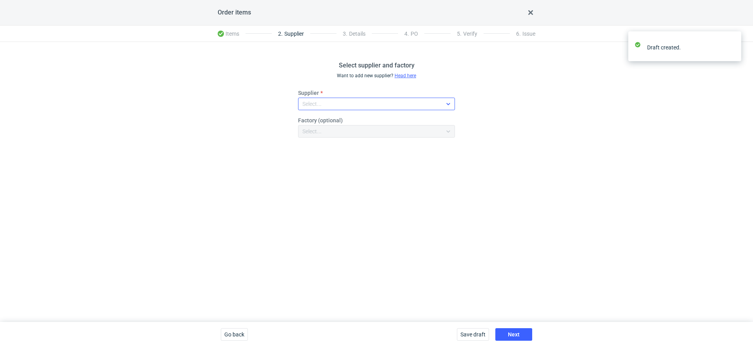
click at [342, 102] on div "Select..." at bounding box center [369, 103] width 143 height 11
type input "ada"
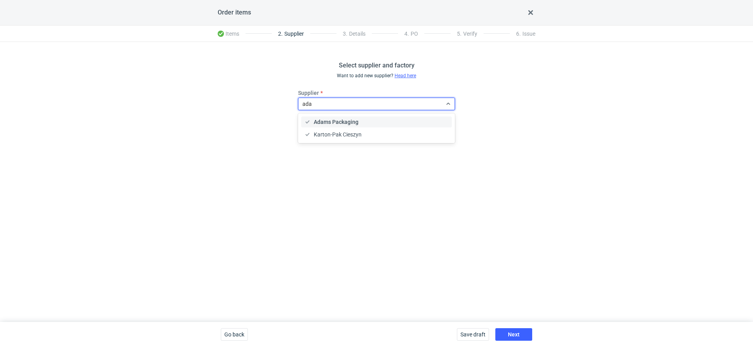
click at [336, 123] on span "Adams Packaging" at bounding box center [336, 122] width 45 height 8
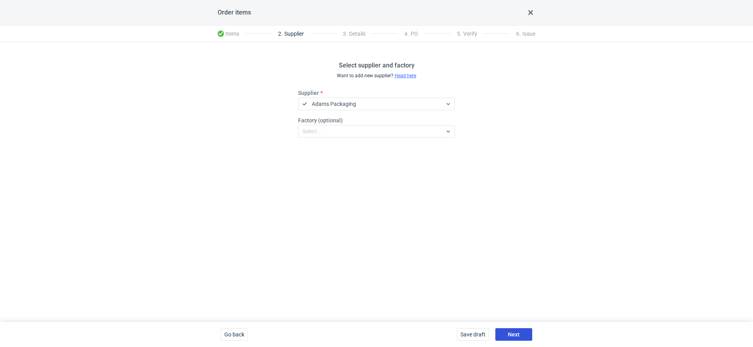
click at [506, 330] on button "Next" at bounding box center [513, 334] width 37 height 13
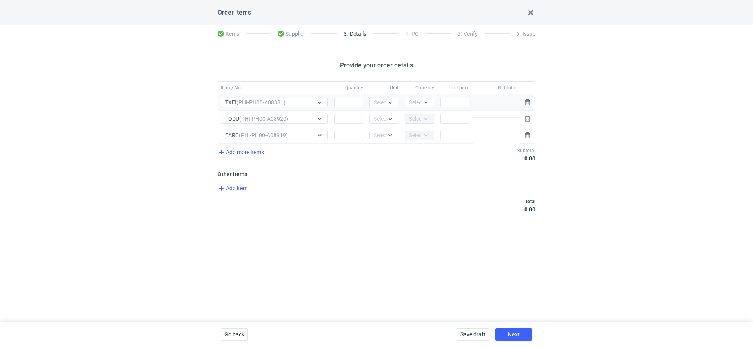
click at [342, 108] on div "Quantity" at bounding box center [348, 102] width 35 height 16
click at [343, 108] on div "Quantity" at bounding box center [348, 102] width 35 height 16
click at [347, 105] on input "Quantity" at bounding box center [348, 102] width 29 height 9
type input "2"
type input "3"
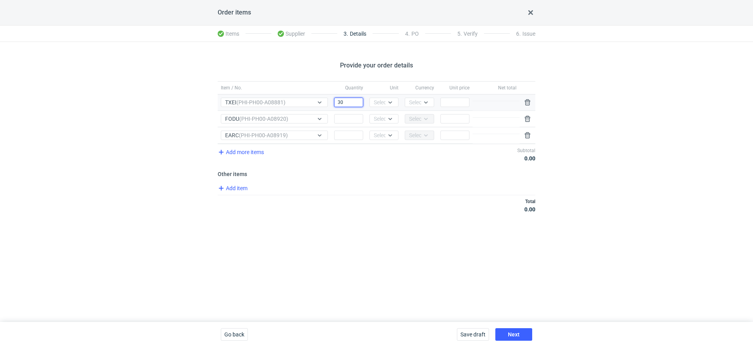
type input "3"
type input "30000"
click at [380, 106] on div "Select..." at bounding box center [383, 102] width 29 height 9
click at [381, 122] on span "pcs" at bounding box center [380, 118] width 9 height 8
click at [412, 105] on div "Select..." at bounding box center [418, 102] width 19 height 8
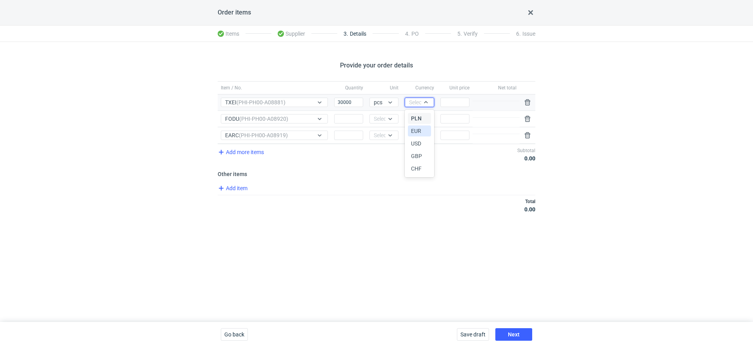
click at [412, 125] on div "PLN EUR USD GBP CHF" at bounding box center [420, 143] width 24 height 64
click at [412, 118] on span "PLN" at bounding box center [416, 118] width 11 height 8
click at [390, 118] on icon at bounding box center [390, 119] width 6 height 6
click at [387, 134] on div "pcs" at bounding box center [384, 135] width 16 height 8
click at [385, 134] on div at bounding box center [389, 135] width 9 height 6
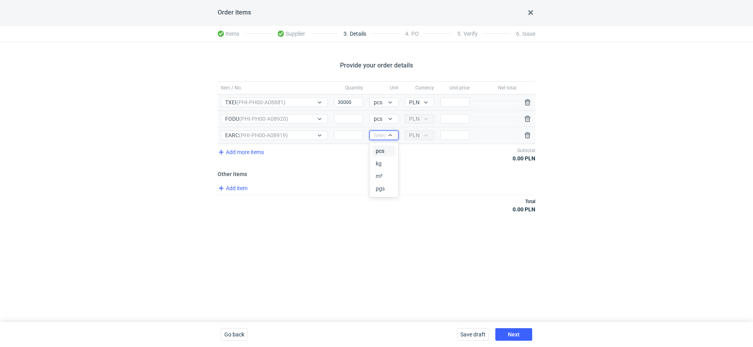
click at [381, 147] on span "pcs" at bounding box center [380, 151] width 9 height 8
click at [341, 111] on div "Quantity" at bounding box center [348, 119] width 35 height 16
click at [344, 120] on input "Quantity" at bounding box center [348, 118] width 29 height 9
type input "5000"
click at [340, 133] on input "Quantity" at bounding box center [348, 135] width 29 height 9
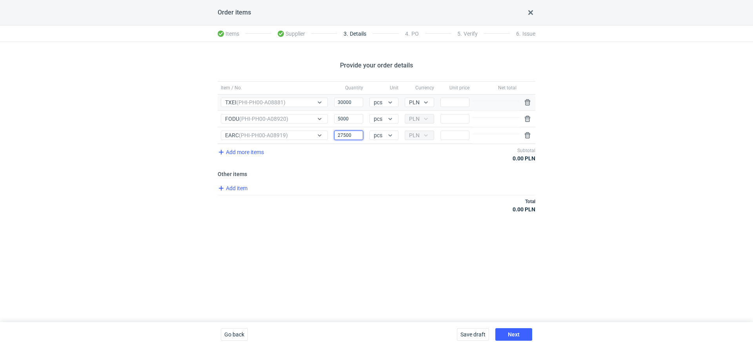
type input "27500"
click at [232, 184] on span "Add item" at bounding box center [232, 187] width 32 height 9
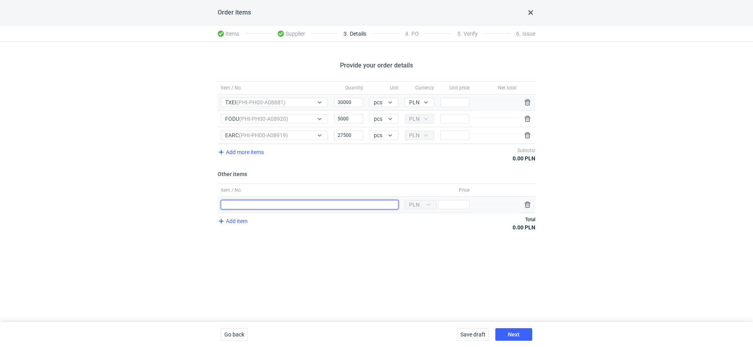
click at [246, 207] on input "Item / No." at bounding box center [310, 204] width 178 height 9
type input "Klisze"
click at [455, 200] on input "Price" at bounding box center [453, 204] width 31 height 9
type input "4500"
click at [448, 103] on input "Price" at bounding box center [454, 102] width 29 height 9
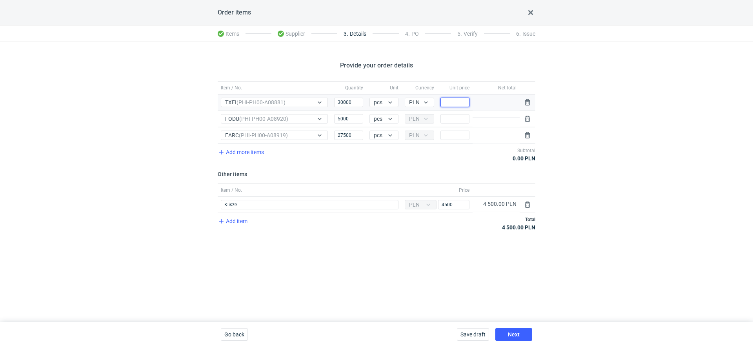
type input "0"
type input "0.73"
click at [448, 116] on input "Price" at bounding box center [454, 118] width 29 height 9
type input "0"
type input "0.73"
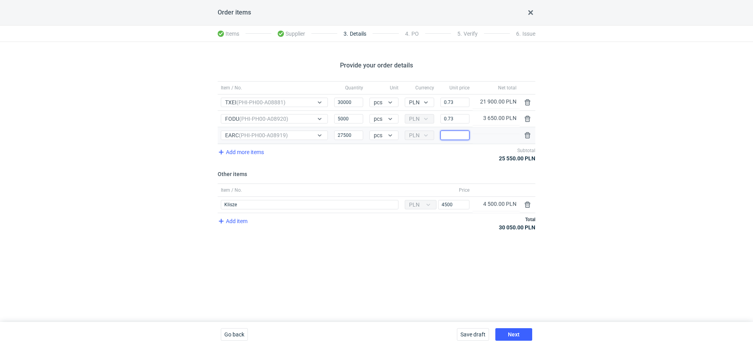
click at [445, 131] on input "Price" at bounding box center [454, 135] width 29 height 9
type input "0"
type input "0.73"
click at [437, 255] on div "Provide your order details Item / No. Quantity Unit Currency Unit price Net tot…" at bounding box center [376, 182] width 753 height 280
click at [508, 332] on span "Next" at bounding box center [514, 334] width 12 height 5
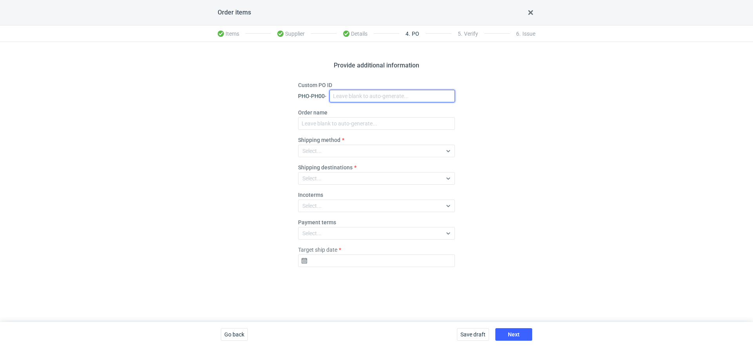
click at [344, 98] on input "Custom PO ID" at bounding box center [391, 96] width 125 height 13
paste input "R414017148_TXEI, FODU, EARC"
type input "R414017148_TXEI, FODU, EARC"
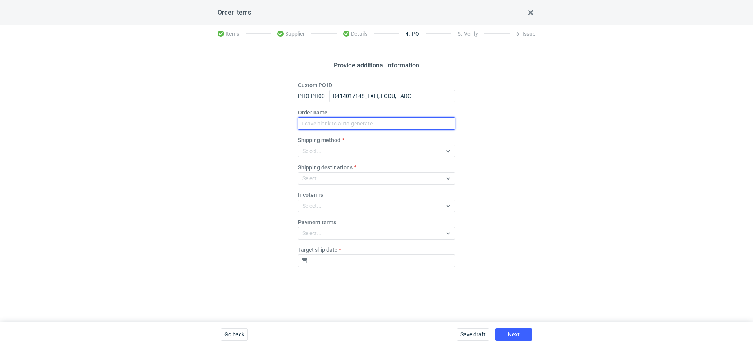
click at [327, 122] on input "Order name" at bounding box center [376, 123] width 157 height 13
paste input "R414017148_TXEI, FODU, EARC"
type input "R414017148_TXEI, FODU, EARC"
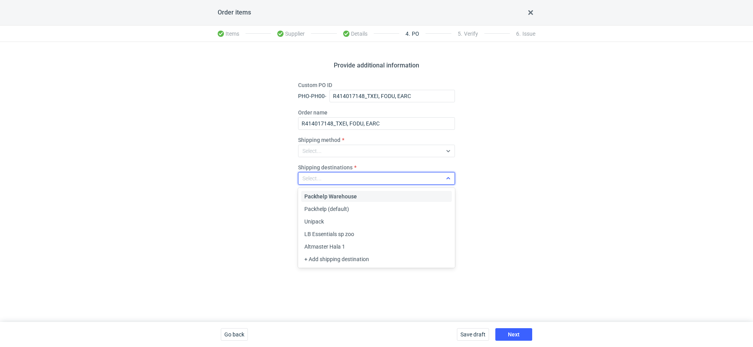
click at [323, 178] on div "Select..." at bounding box center [369, 178] width 143 height 11
click at [325, 152] on div "Select..." at bounding box center [369, 150] width 143 height 11
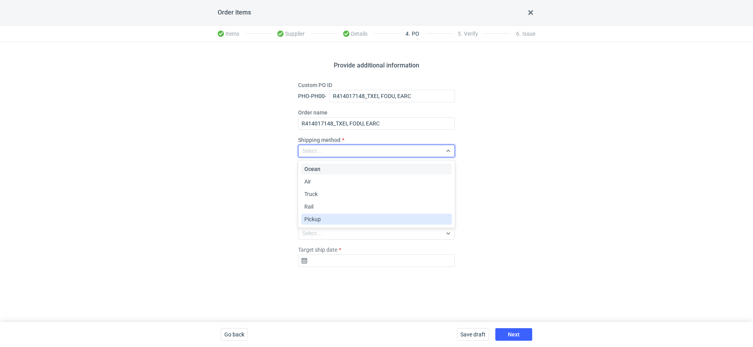
click at [319, 221] on span "Pickup" at bounding box center [312, 219] width 16 height 8
click at [322, 238] on div "Select..." at bounding box center [369, 233] width 143 height 11
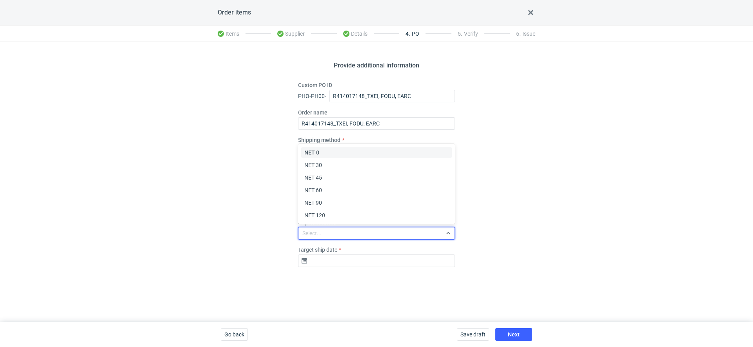
click at [254, 187] on div "Provide additional information Custom PO ID PHO-PH00- R414017148_TXEI, FODU, EA…" at bounding box center [376, 182] width 753 height 280
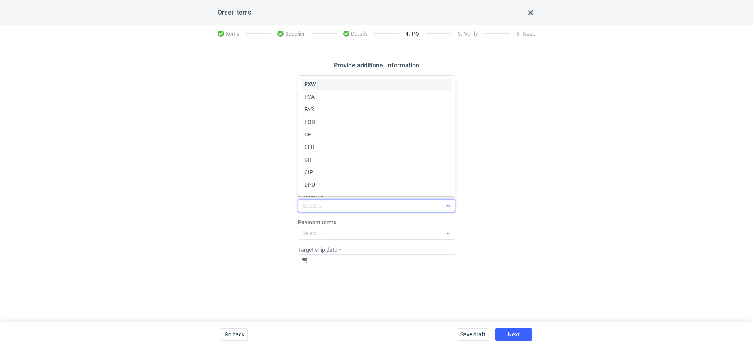
click at [318, 201] on div "Select..." at bounding box center [369, 205] width 143 height 11
click at [316, 83] on div "EXW" at bounding box center [376, 84] width 144 height 8
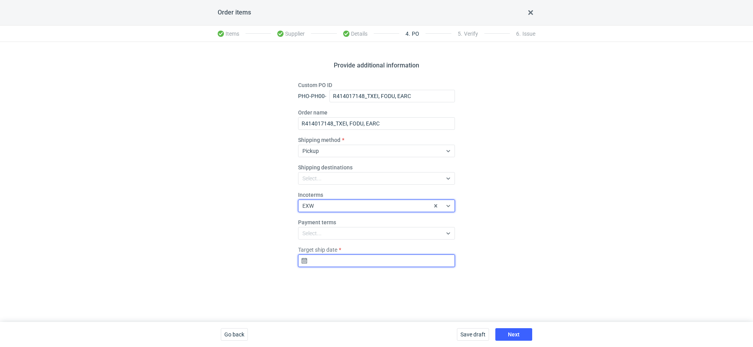
click at [355, 259] on input "Target ship date" at bounding box center [376, 260] width 157 height 13
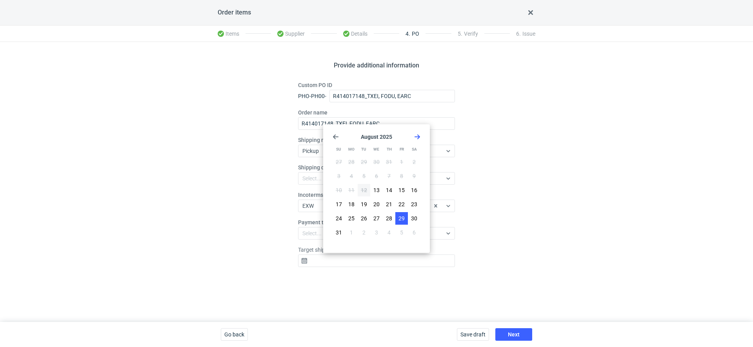
click at [398, 221] on span "29" at bounding box center [401, 218] width 6 height 8
type input "2025-08-29"
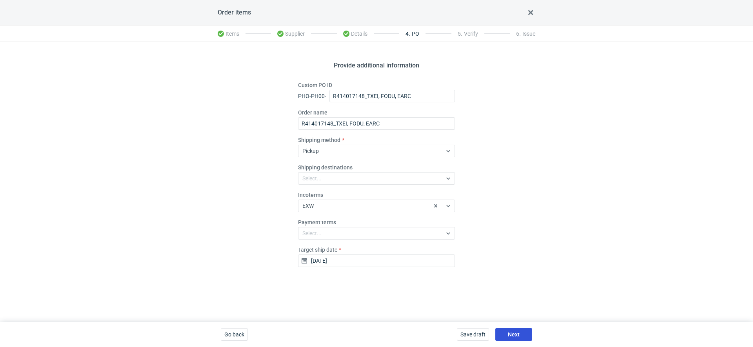
click at [507, 336] on button "Next" at bounding box center [513, 334] width 37 height 13
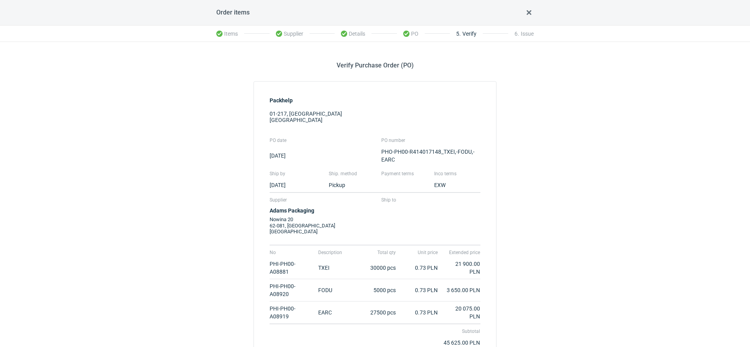
scroll to position [117, 0]
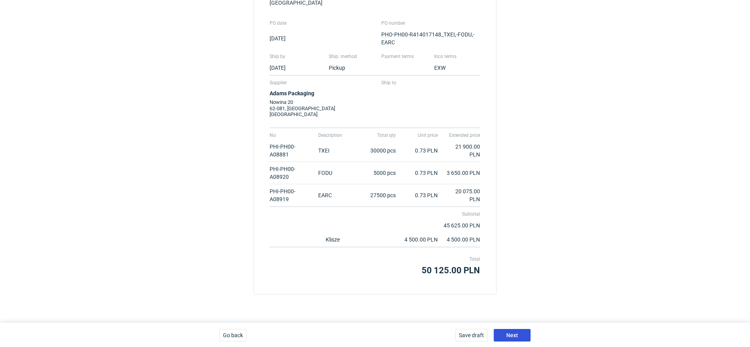
click at [521, 334] on button "Next" at bounding box center [512, 335] width 37 height 13
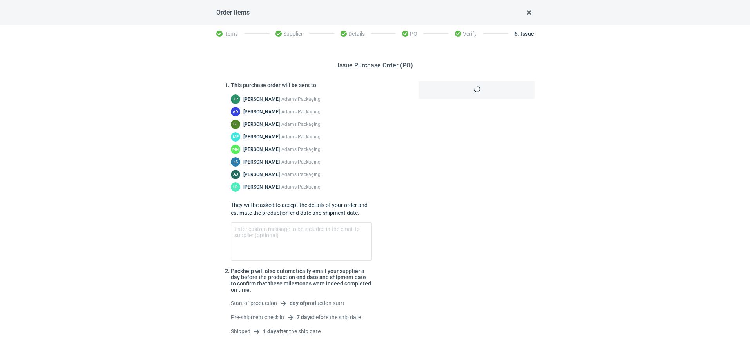
click at [523, 334] on div at bounding box center [477, 211] width 122 height 260
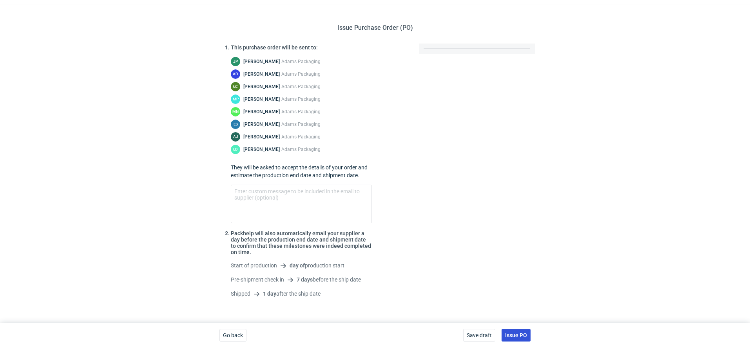
click at [514, 328] on div "Save draft Issue PO" at bounding box center [497, 335] width 74 height 25
click at [519, 333] on span "Issue PO" at bounding box center [516, 334] width 22 height 5
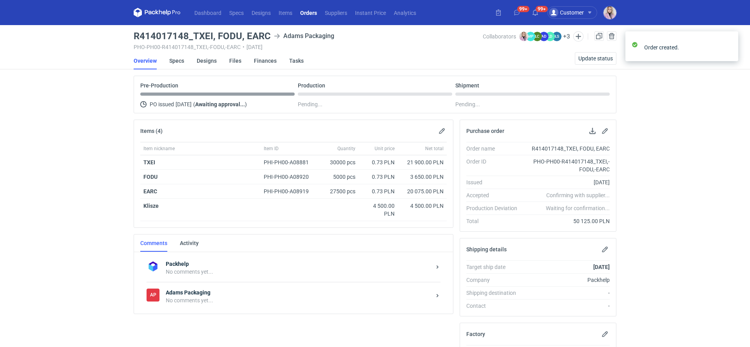
click at [200, 300] on div "No comments yet..." at bounding box center [298, 300] width 265 height 8
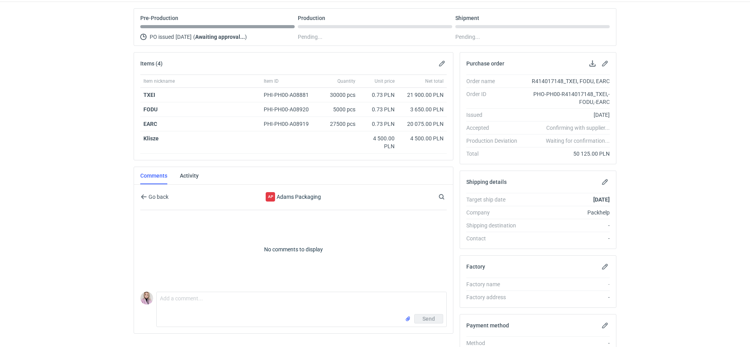
scroll to position [90, 0]
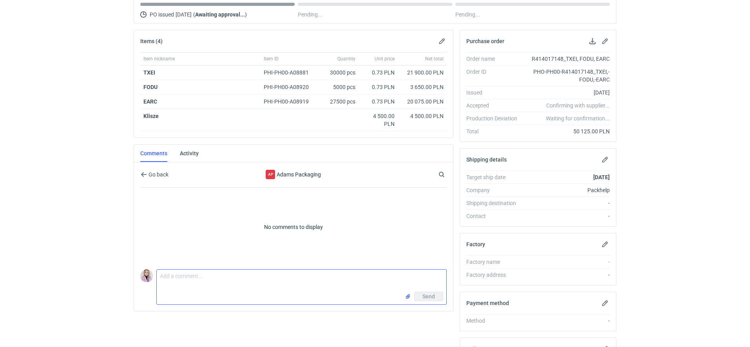
click at [178, 270] on textarea "Comment message" at bounding box center [302, 281] width 290 height 22
paste textarea "CADG - 8"
paste textarea "R256346489_SOXE"
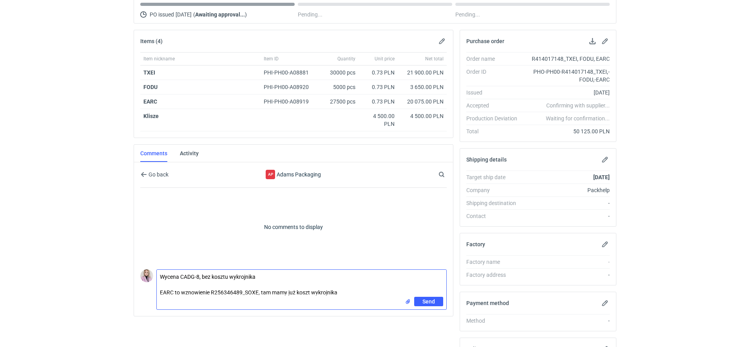
click at [257, 291] on textarea "Wycena CADG-8, bez kosztu wykrojnika EARC to wznowienie R256346489_SOXE, tam ma…" at bounding box center [302, 283] width 290 height 27
click at [380, 297] on div "Send" at bounding box center [302, 303] width 290 height 13
click at [377, 287] on textarea "Wycena CADG-8, bez kosztu wykrojnika EARC to wznowienie R256346489_SOXE bez zad…" at bounding box center [302, 283] width 290 height 27
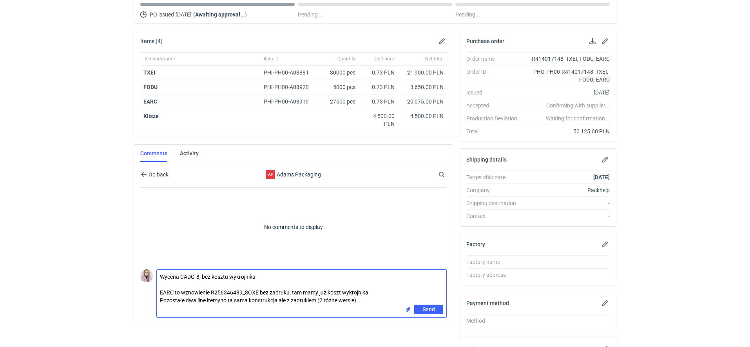
type textarea "Wycena CADG-8, bez kosztu wykrojnika EARC to wznowienie R256346489_SOXE bez zad…"
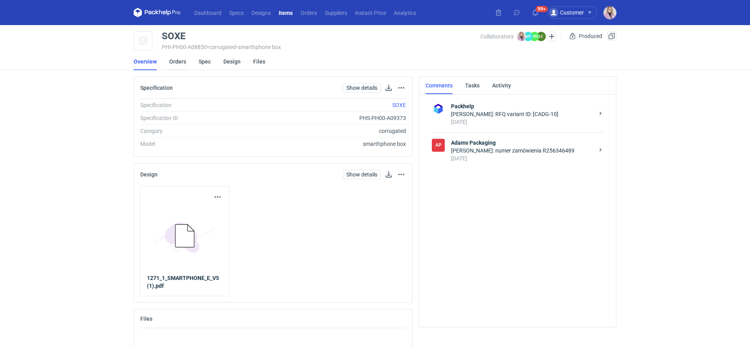
click at [180, 63] on link "Orders" at bounding box center [177, 61] width 17 height 17
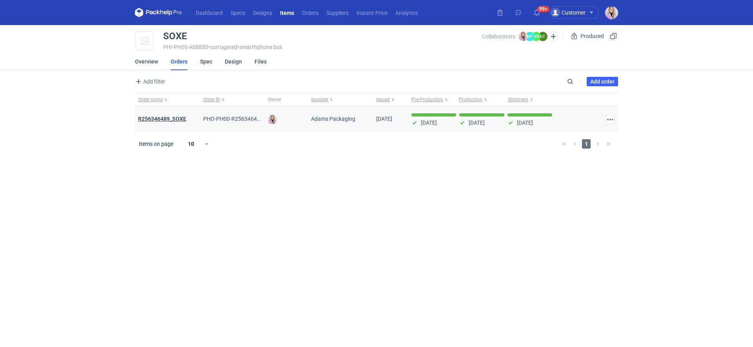
click at [168, 117] on strong "R256346489_SOXE" at bounding box center [162, 119] width 48 height 6
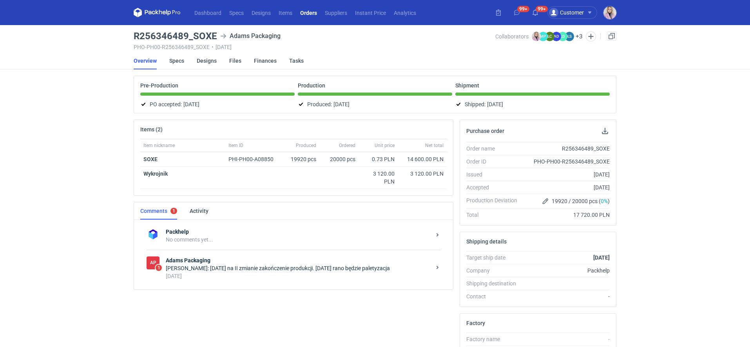
click at [165, 33] on h3 "R256346489_SOXE" at bounding box center [175, 35] width 83 height 9
copy h3 "R256346489_SOXE"
